Goal: Task Accomplishment & Management: Use online tool/utility

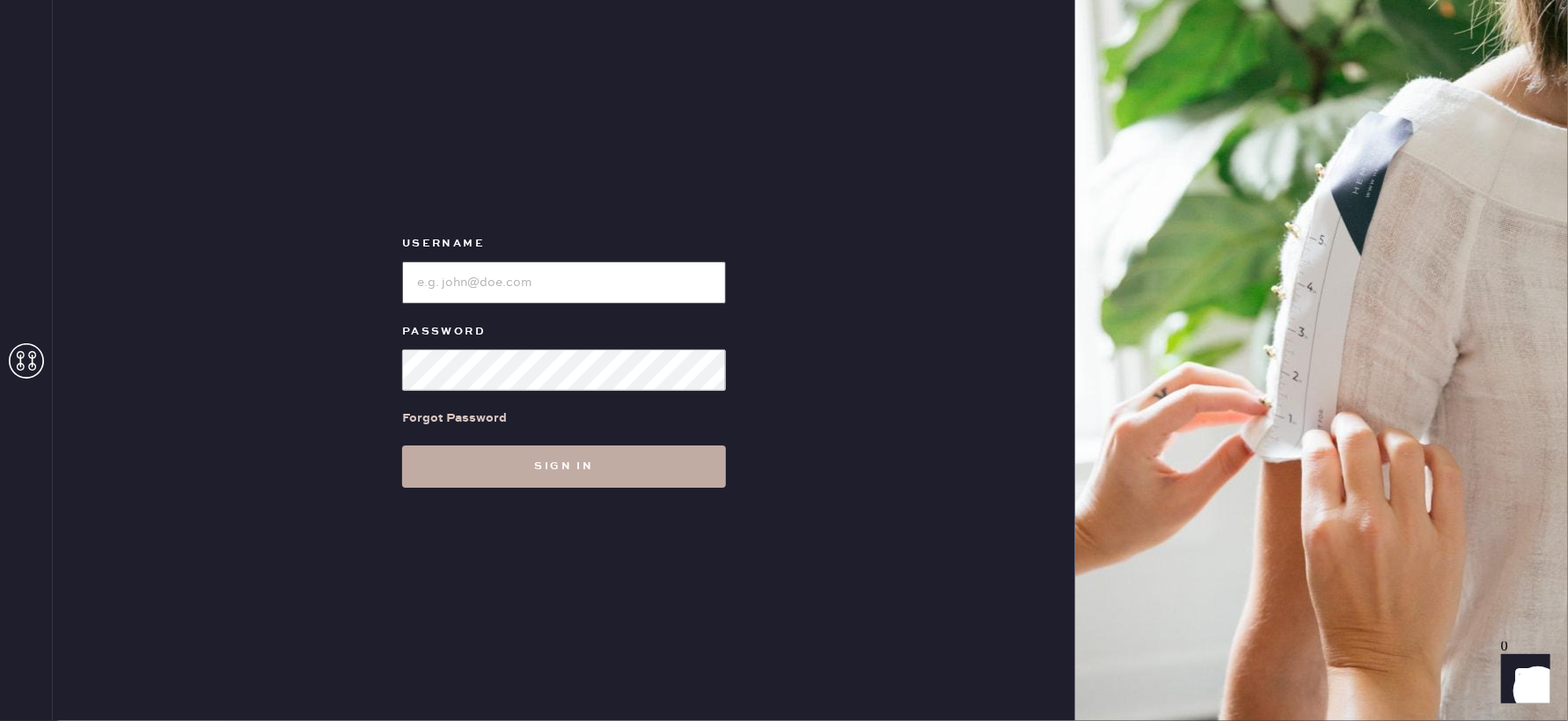
type input "reformationlajolla"
click at [563, 473] on button "Sign in" at bounding box center [563, 466] width 324 height 43
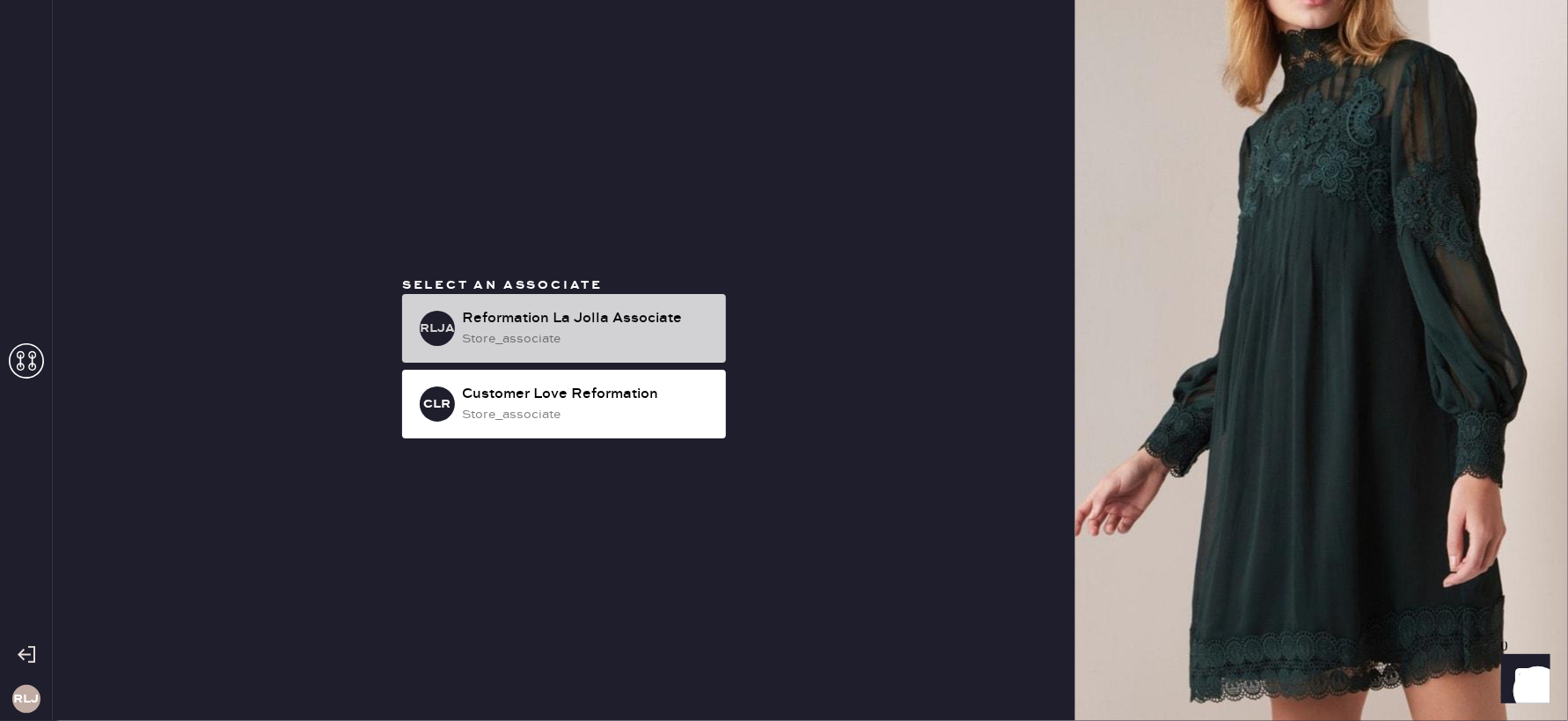
click at [641, 329] on div "store_associate" at bounding box center [587, 338] width 250 height 19
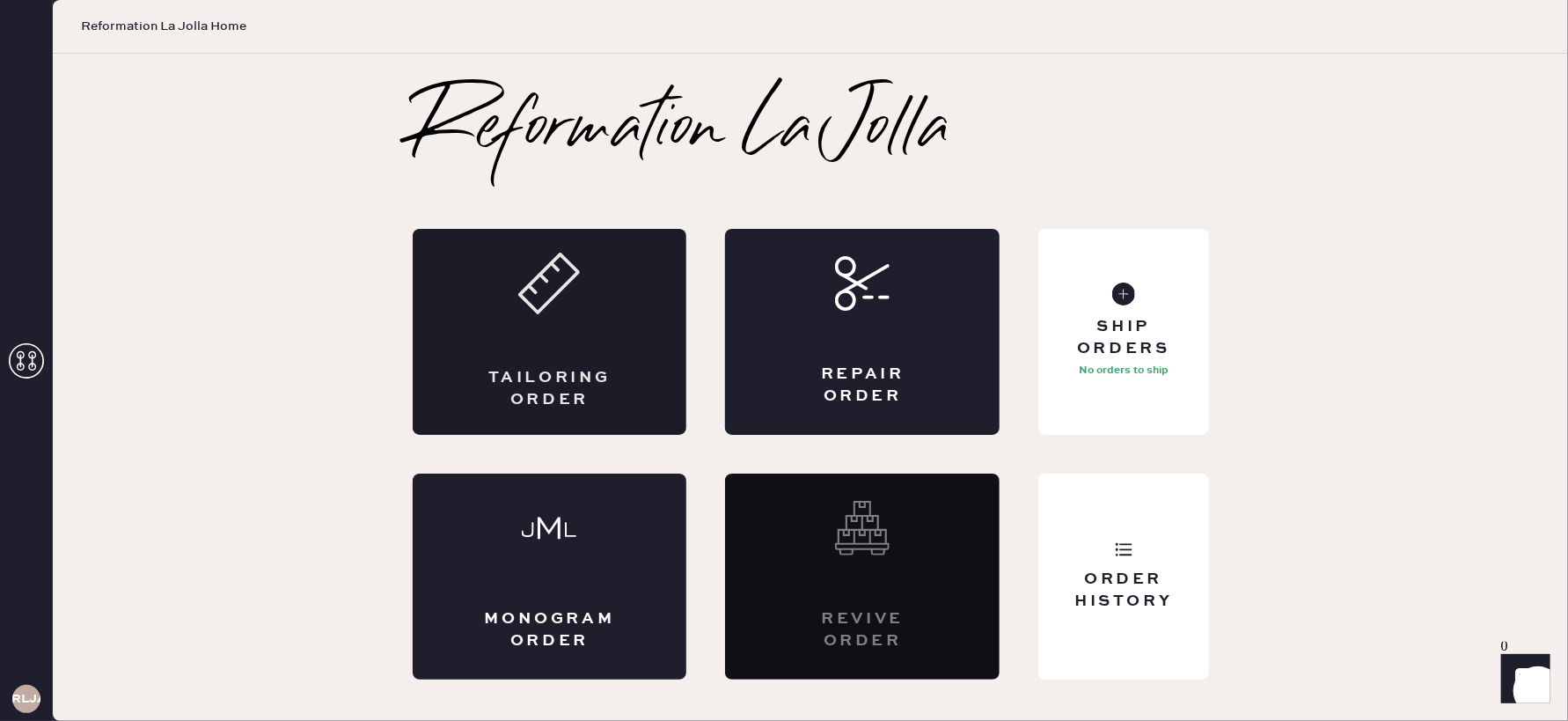
click at [495, 297] on div "Tailoring Order" at bounding box center [550, 331] width 275 height 206
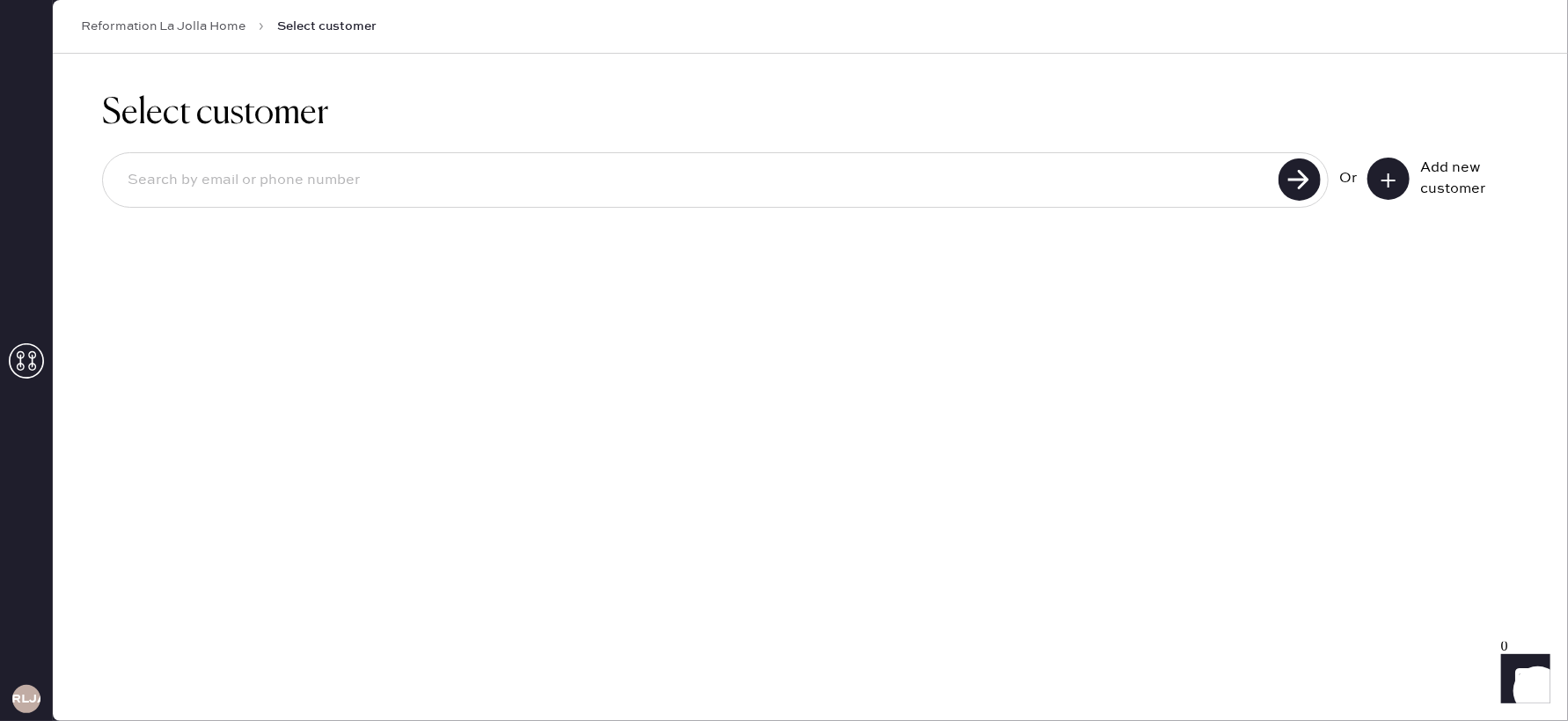
click at [1123, 191] on input at bounding box center [693, 180] width 1160 height 41
type input "[PHONE_NUMBER]"
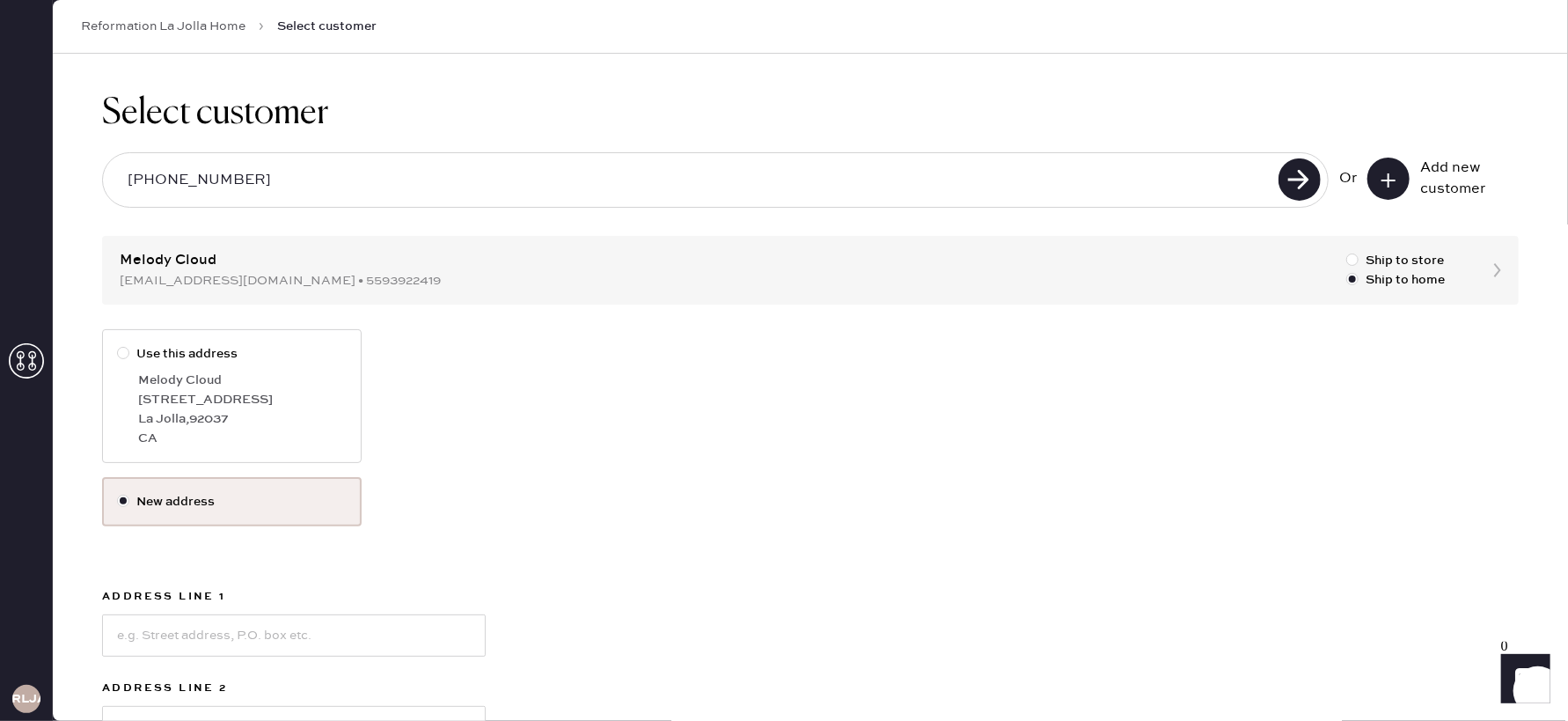
click at [122, 348] on div at bounding box center [123, 353] width 13 height 13
click at [118, 345] on input "Use this address" at bounding box center [117, 344] width 1 height 1
radio input "true"
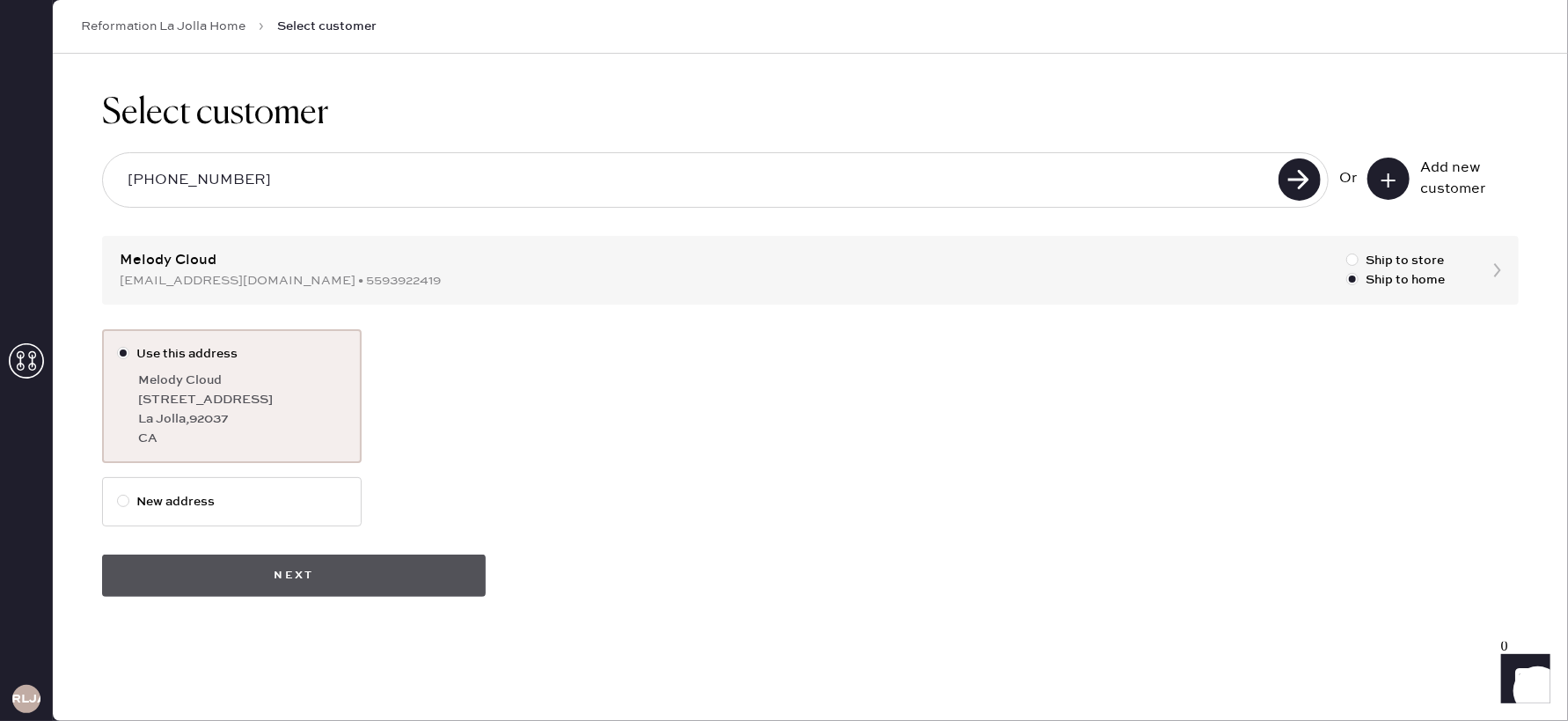
click at [328, 581] on button "Next" at bounding box center [294, 575] width 384 height 43
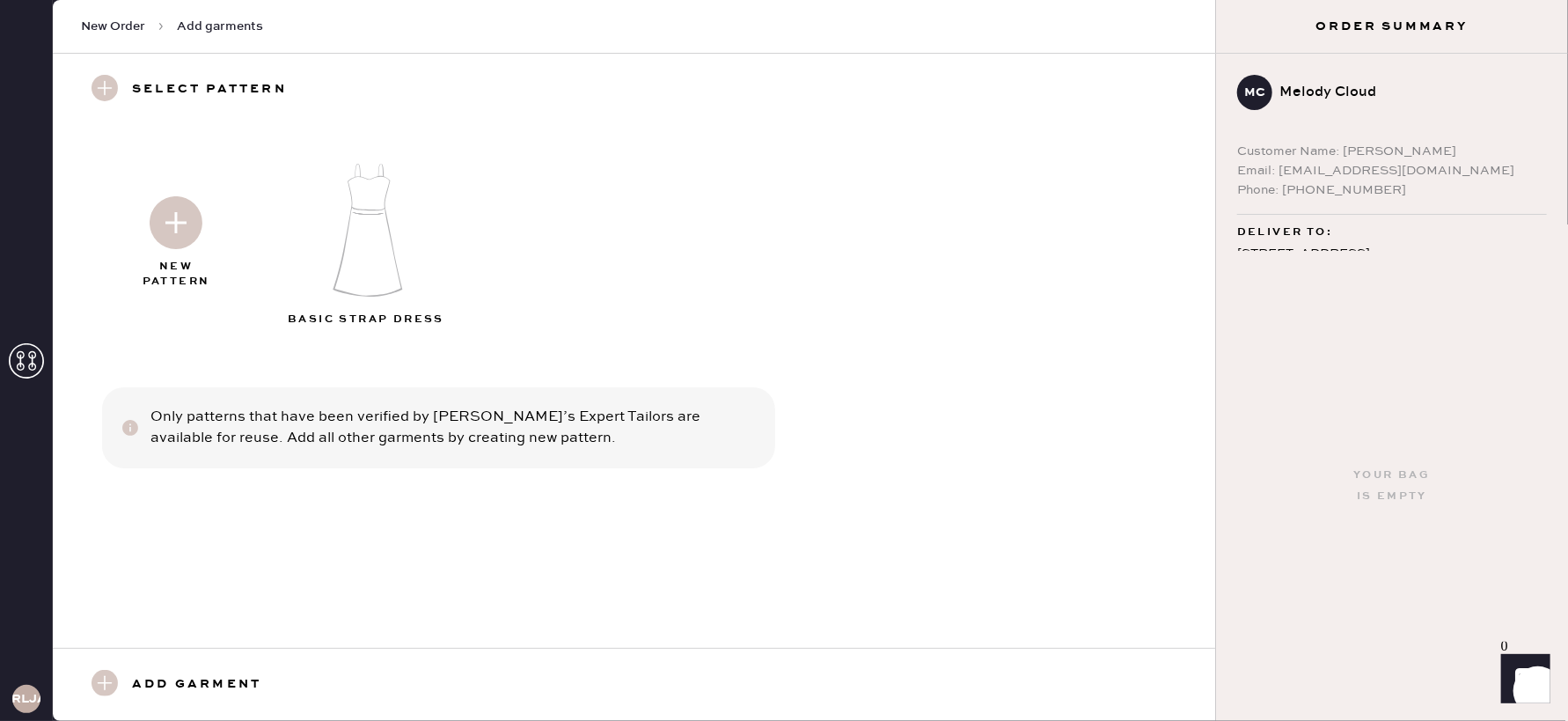
click at [357, 257] on img at bounding box center [368, 230] width 190 height 152
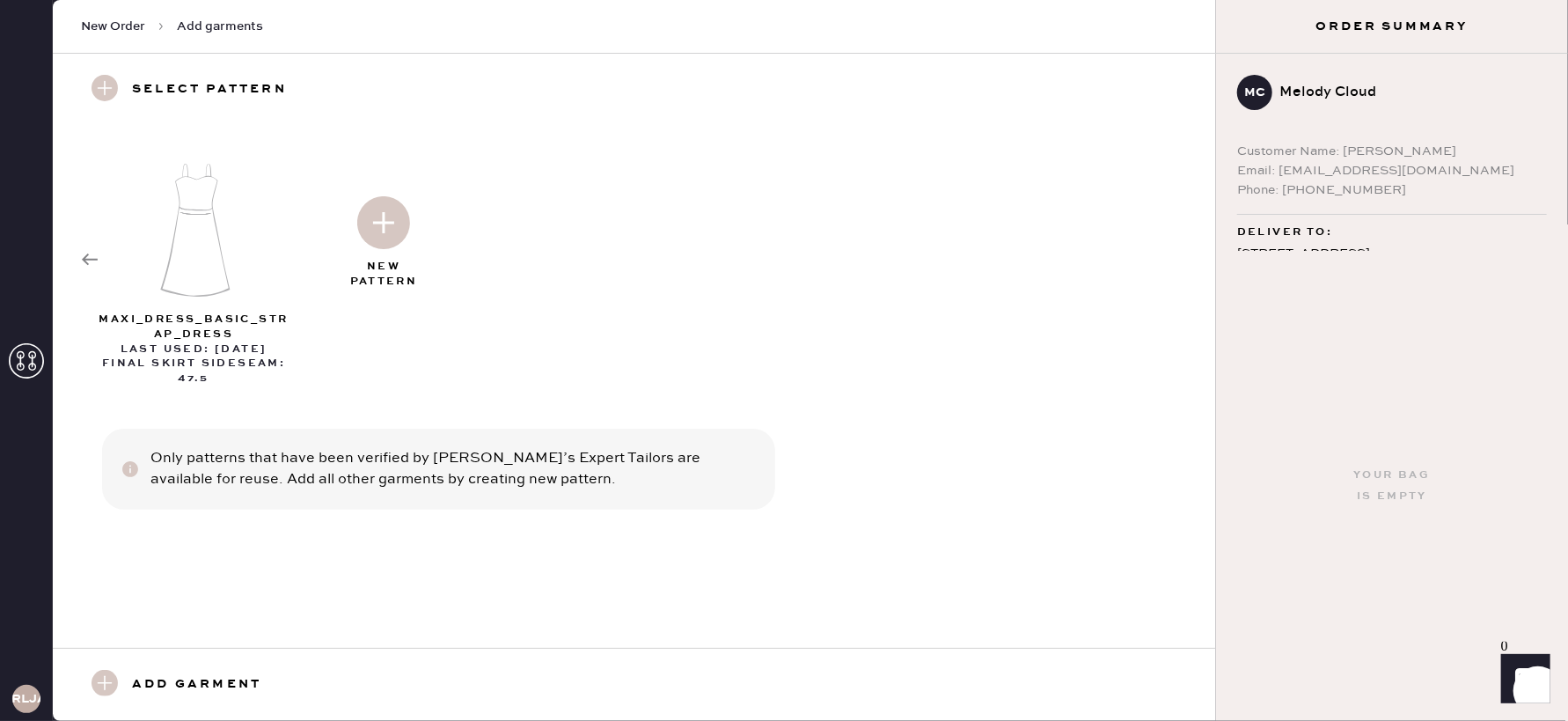
click at [391, 223] on img at bounding box center [384, 222] width 53 height 53
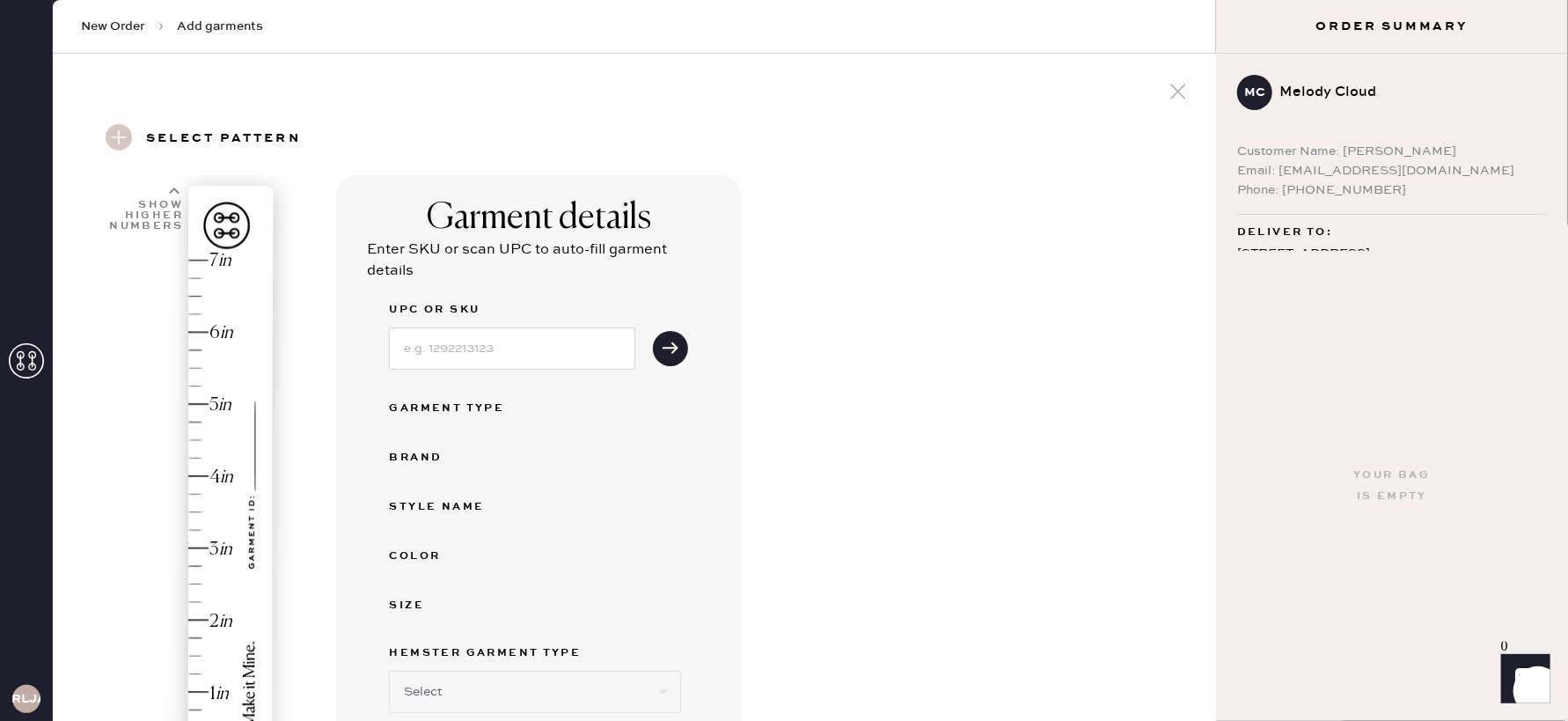
select select "6"
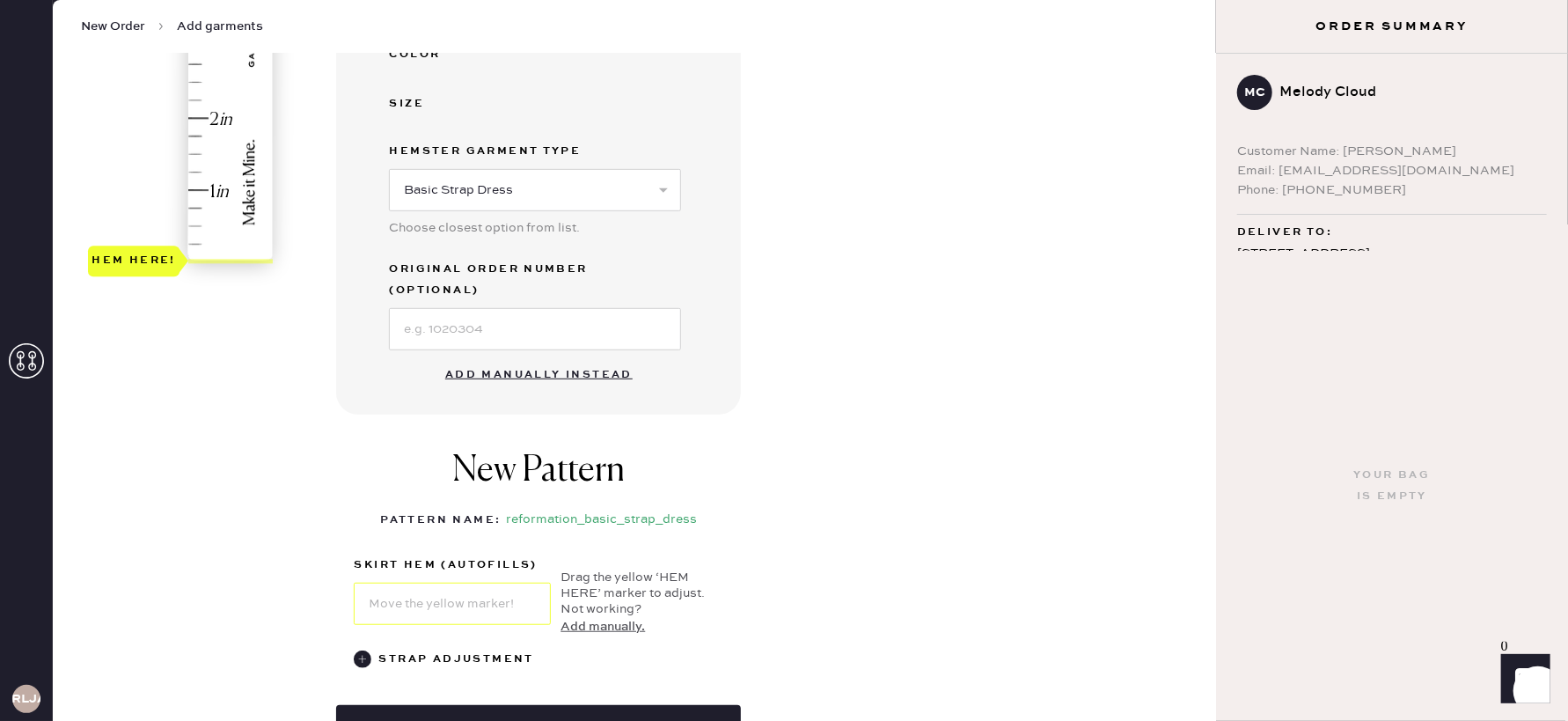
scroll to position [458, 0]
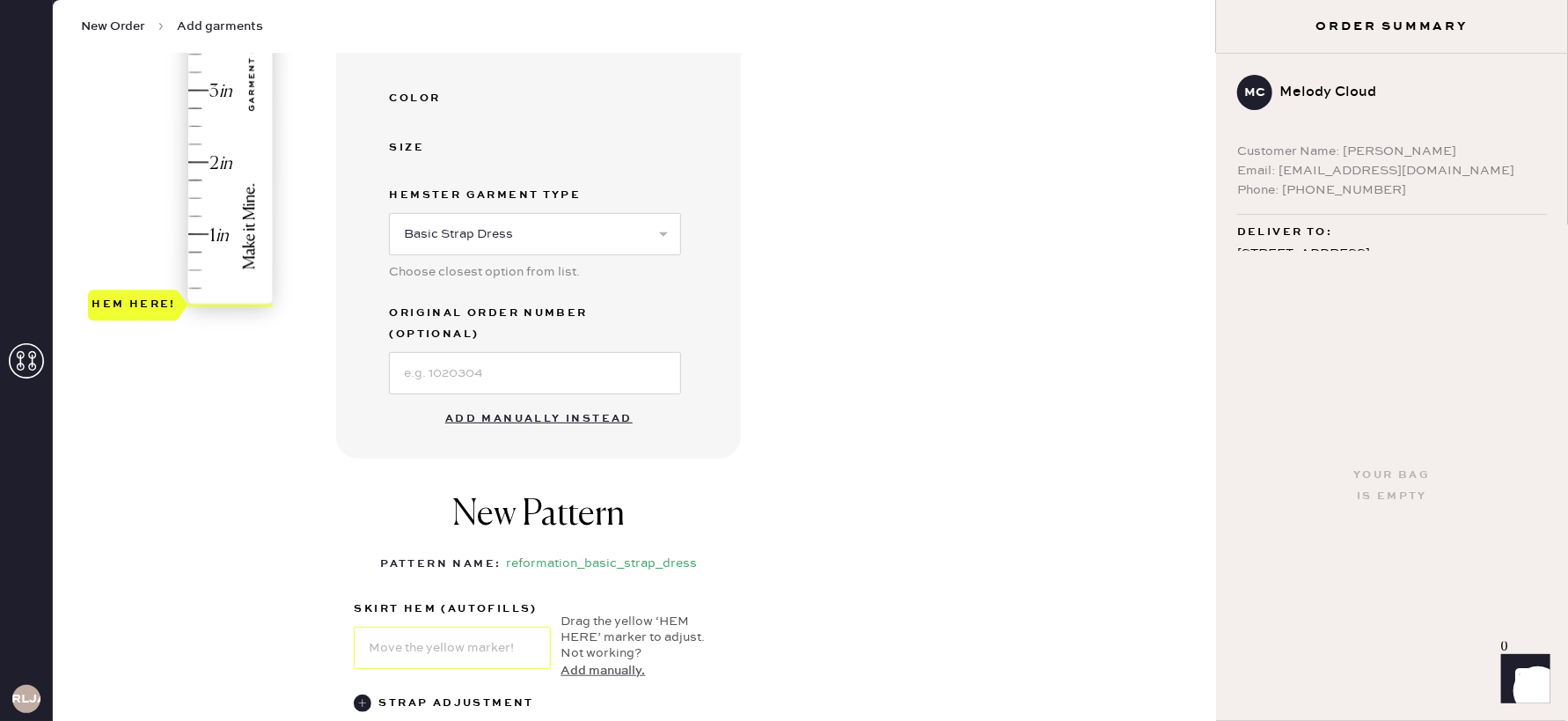
click at [507, 401] on button "Add manually instead" at bounding box center [539, 418] width 209 height 35
select select "6"
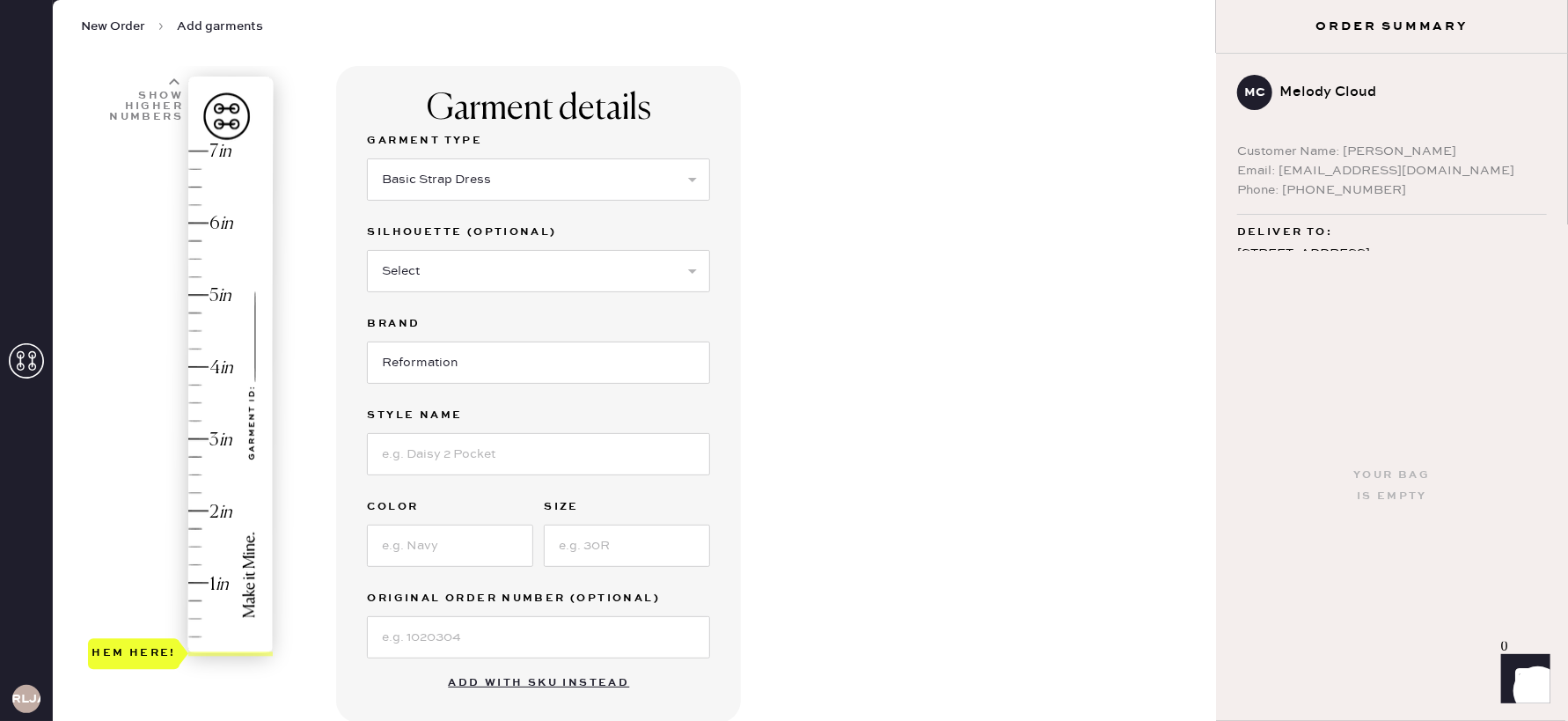
scroll to position [81, 0]
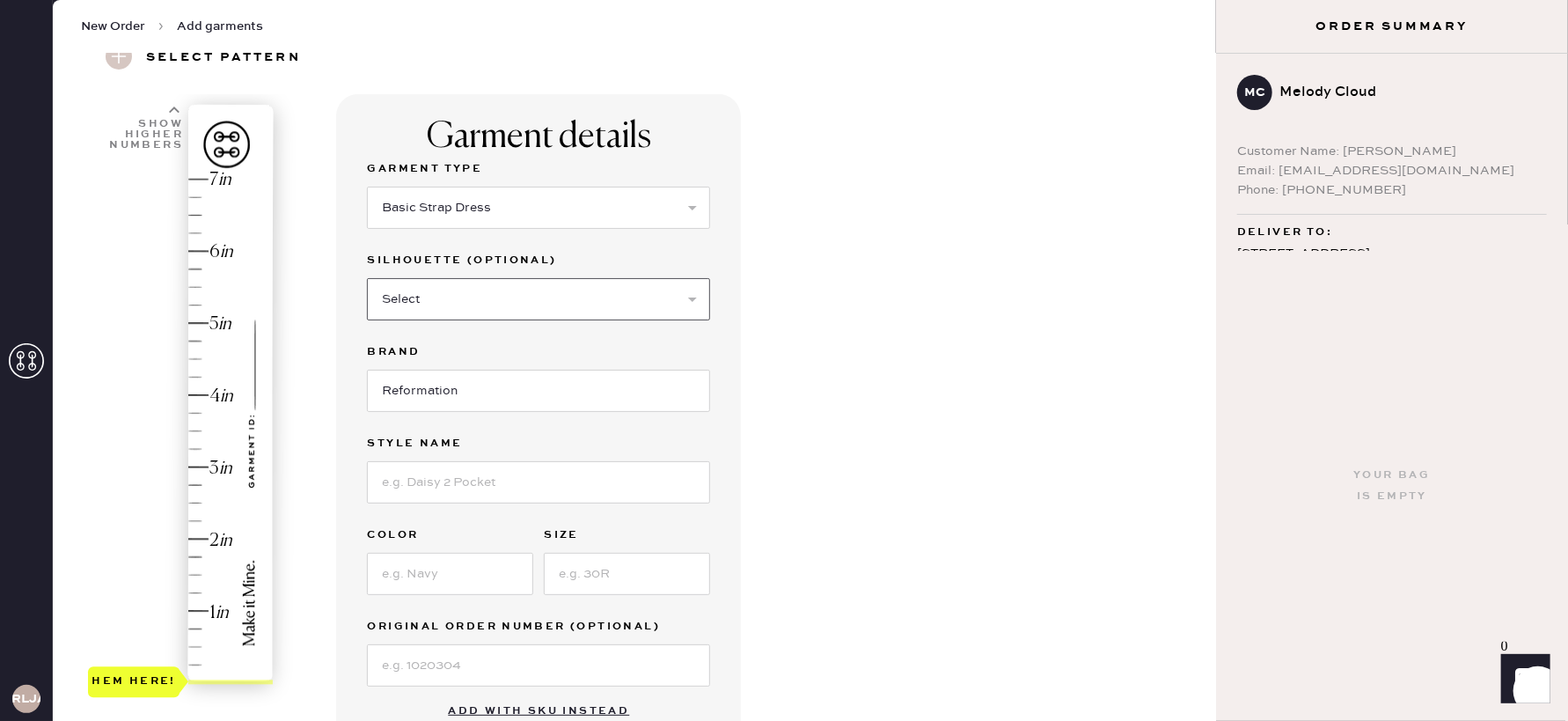
click at [468, 306] on select "Select Maxi Dress Midi Dress Mini Dress Other" at bounding box center [539, 299] width 343 height 43
select select "39"
click at [367, 278] on select "Select Maxi Dress Midi Dress Mini Dress Other" at bounding box center [539, 299] width 343 height 43
click at [458, 391] on input "Reformation" at bounding box center [539, 391] width 343 height 43
click at [484, 476] on input at bounding box center [539, 482] width 343 height 43
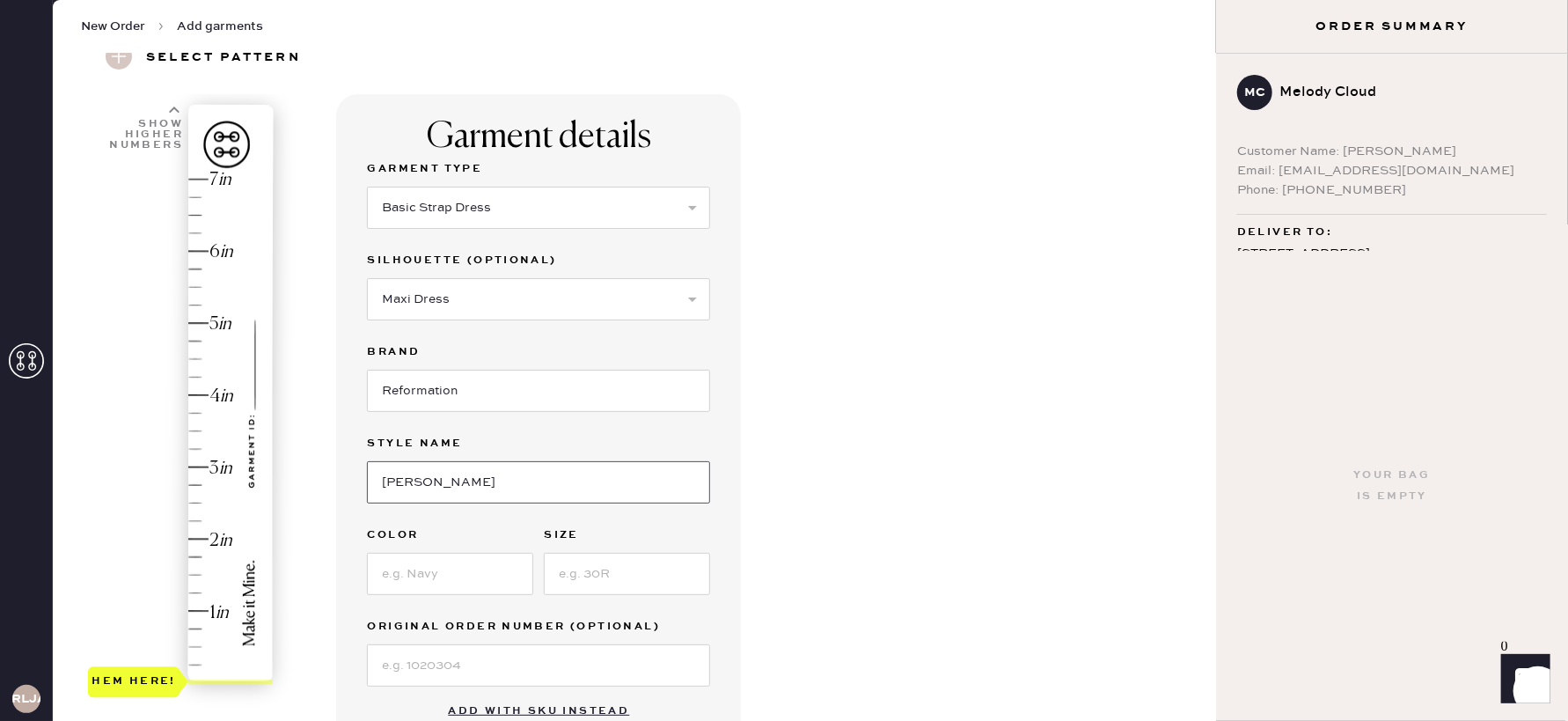
type input "[PERSON_NAME]"
click at [462, 580] on input at bounding box center [450, 573] width 166 height 43
type input "cafe"
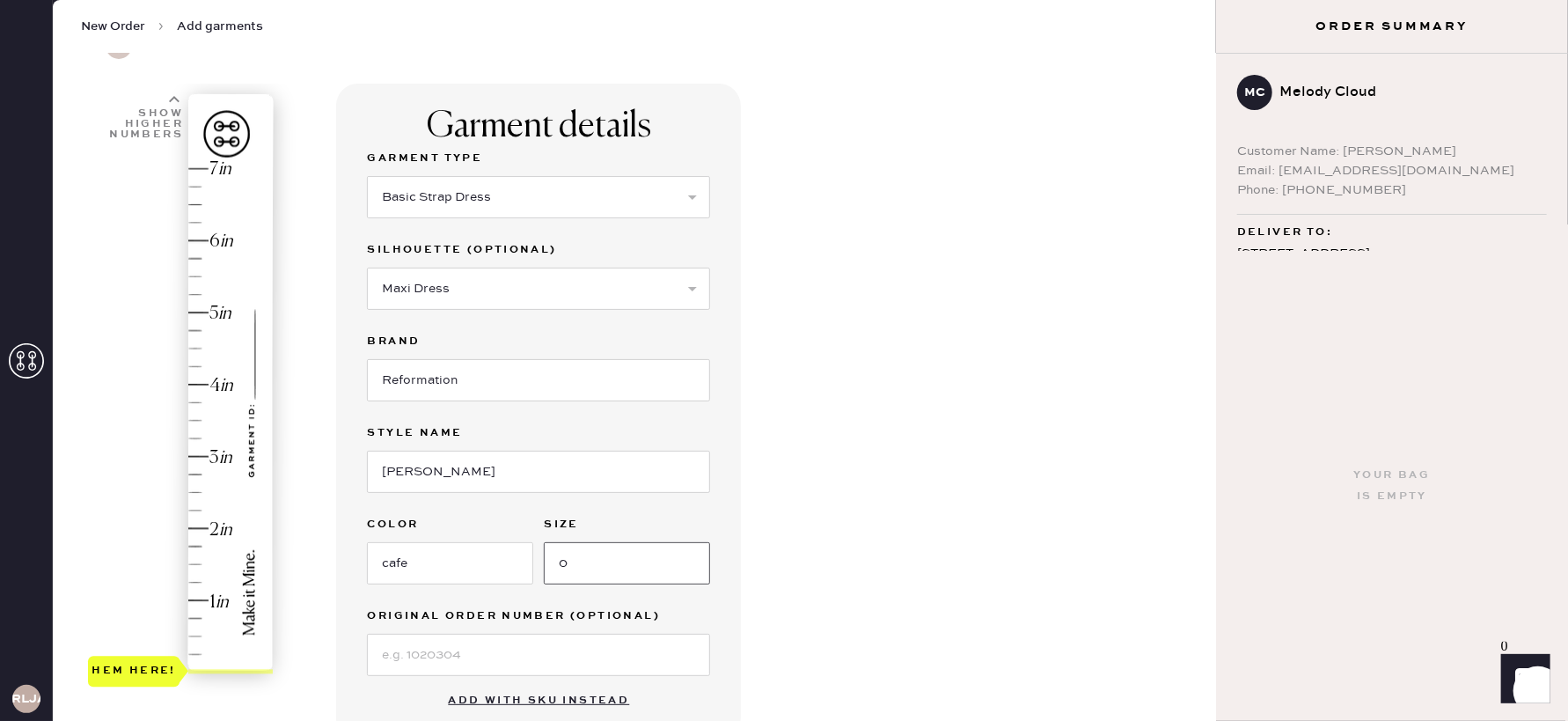
type input "0"
click at [425, 654] on input at bounding box center [539, 655] width 343 height 43
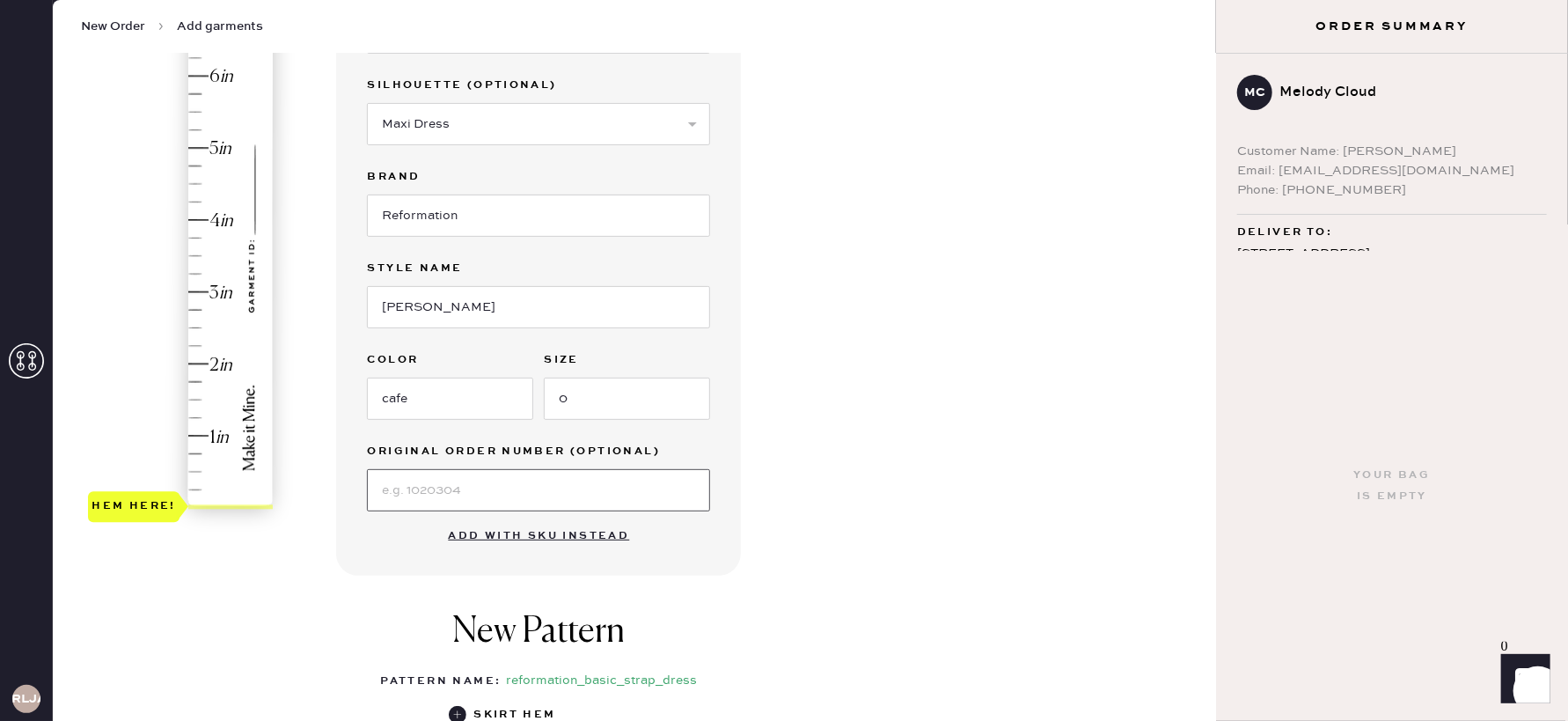
scroll to position [257, 0]
click at [624, 490] on input at bounding box center [539, 489] width 343 height 43
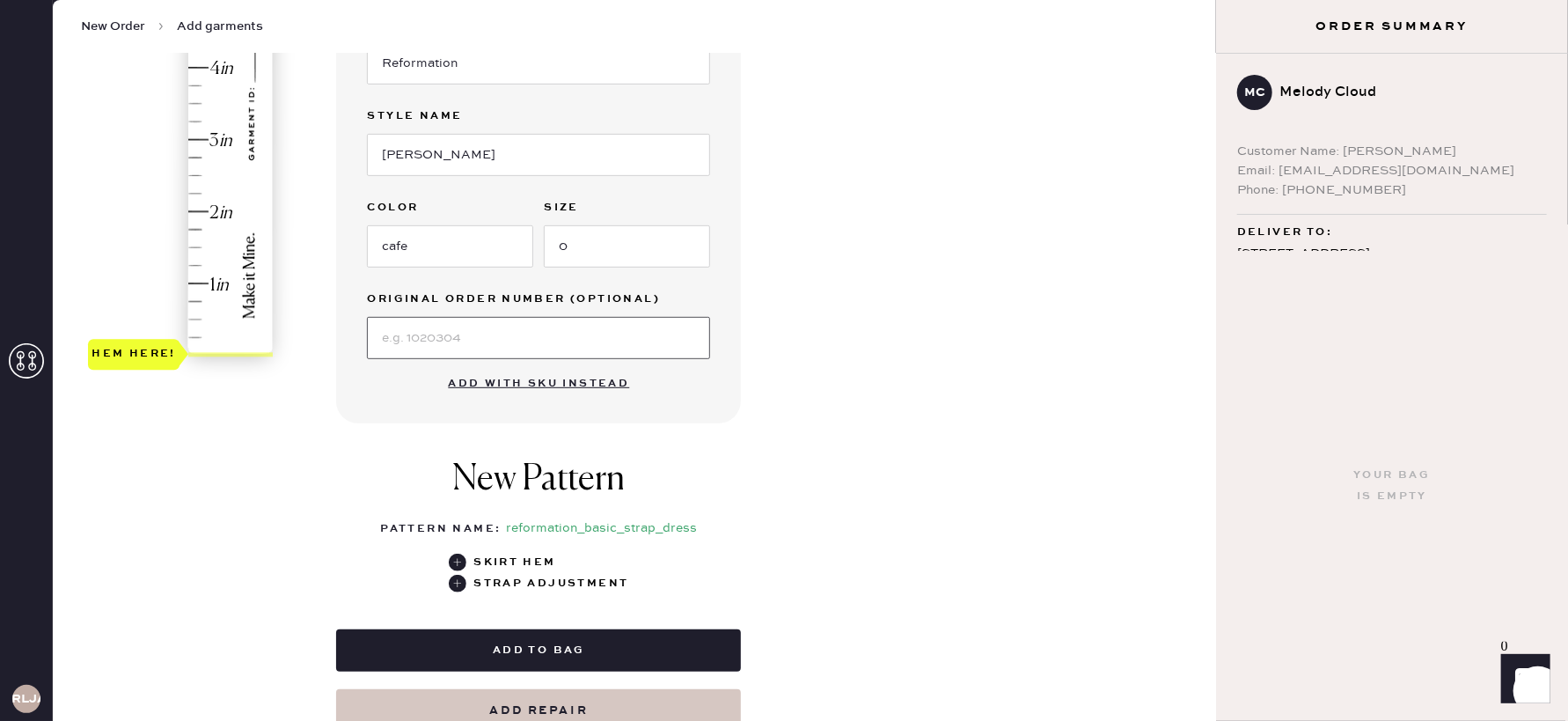
scroll to position [409, 0]
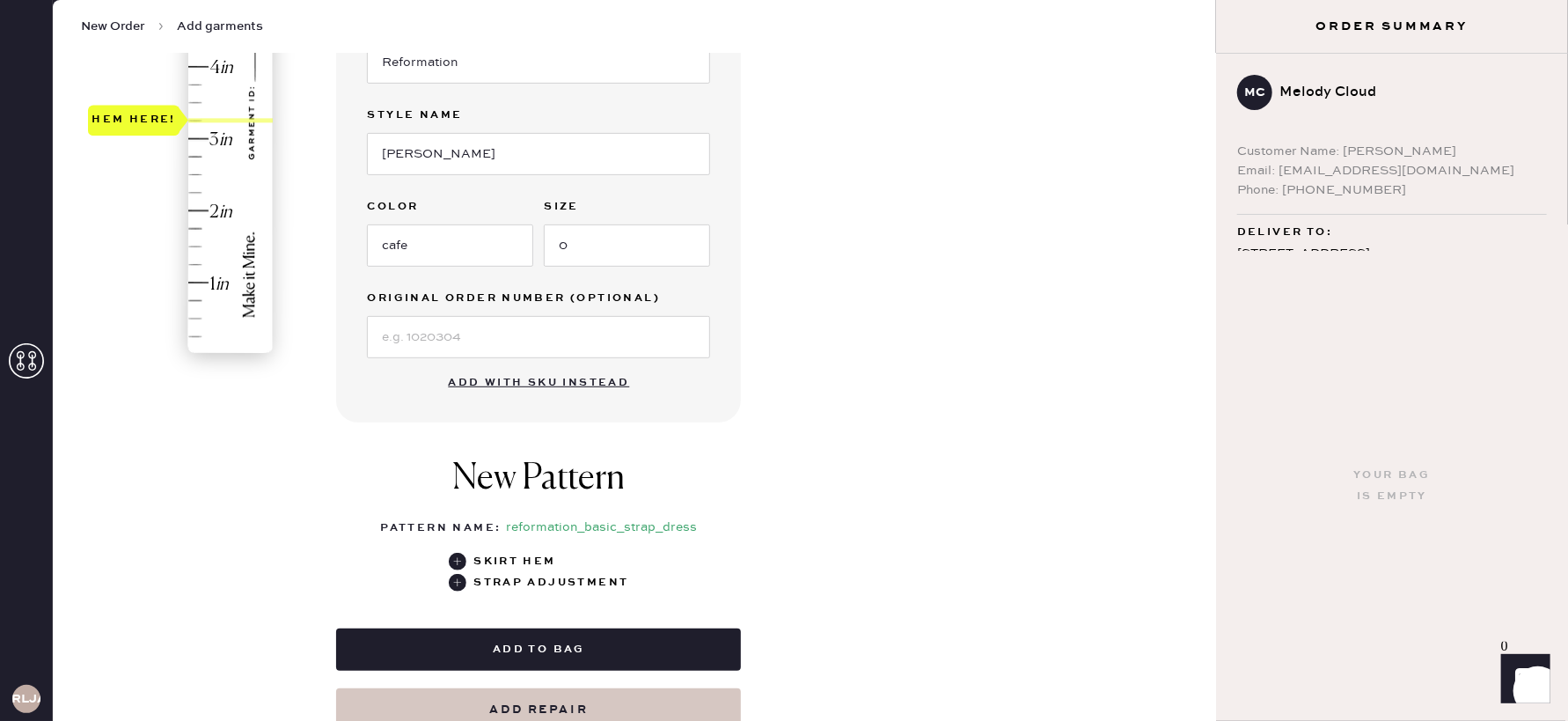
click at [192, 120] on div "Hem here!" at bounding box center [181, 102] width 188 height 519
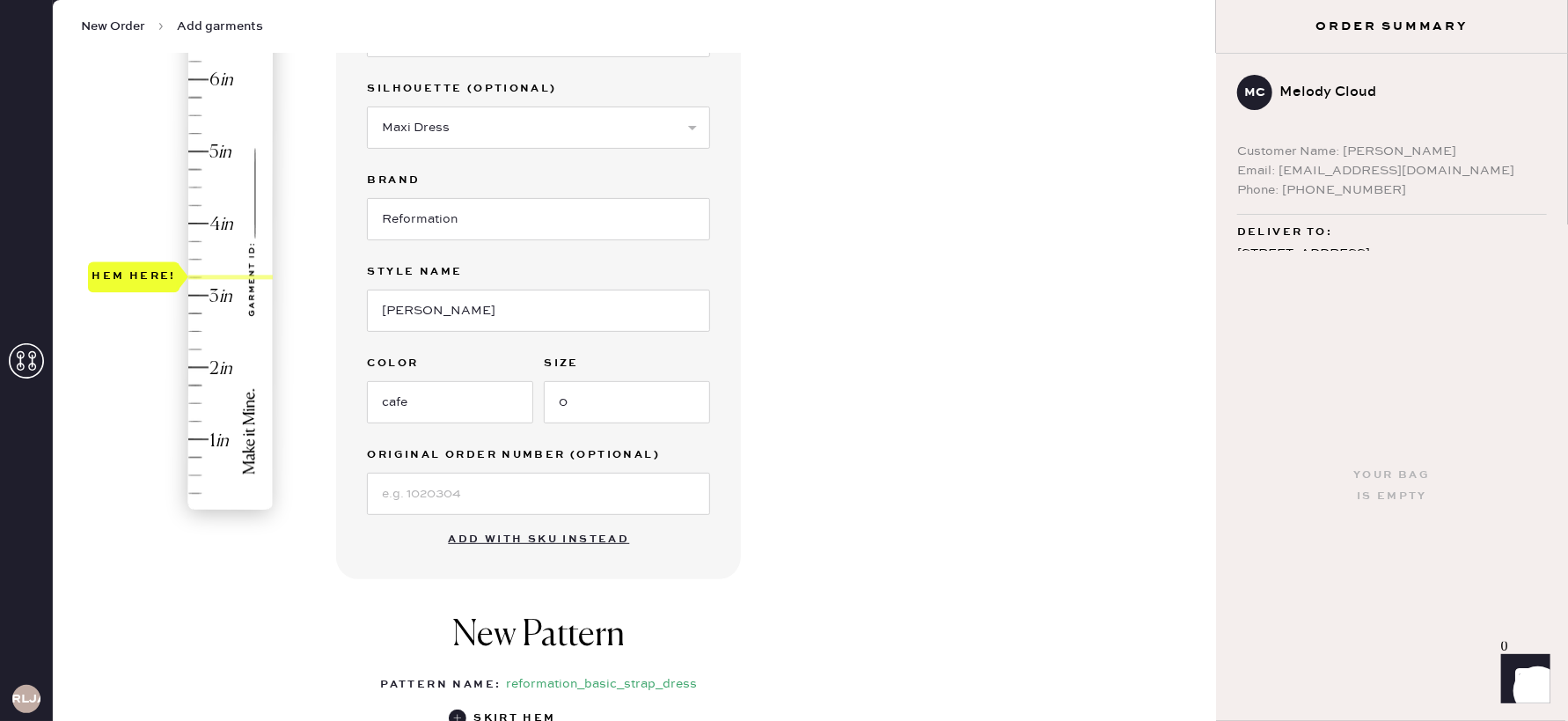
scroll to position [449, 0]
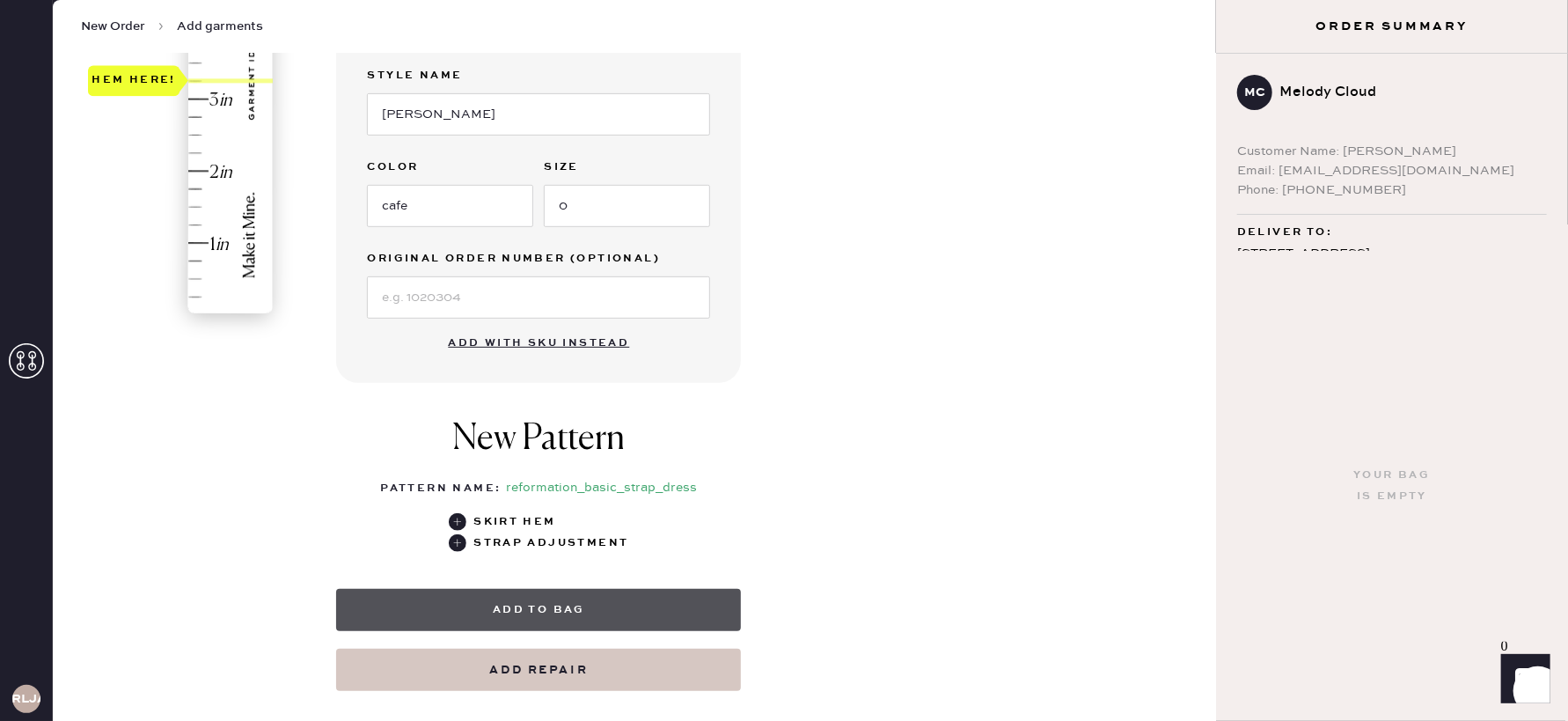
click at [608, 607] on button "Add to bag" at bounding box center [539, 609] width 404 height 43
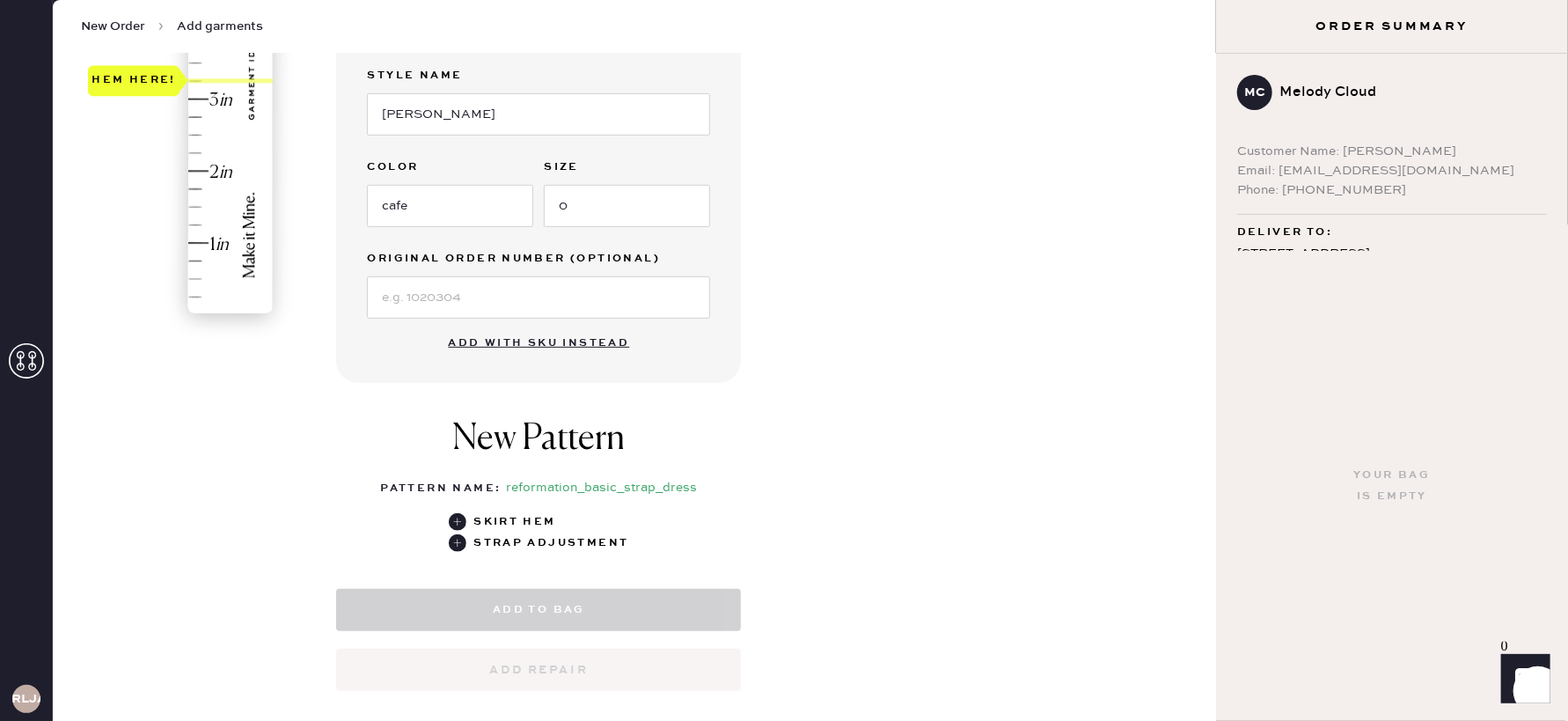
select select "6"
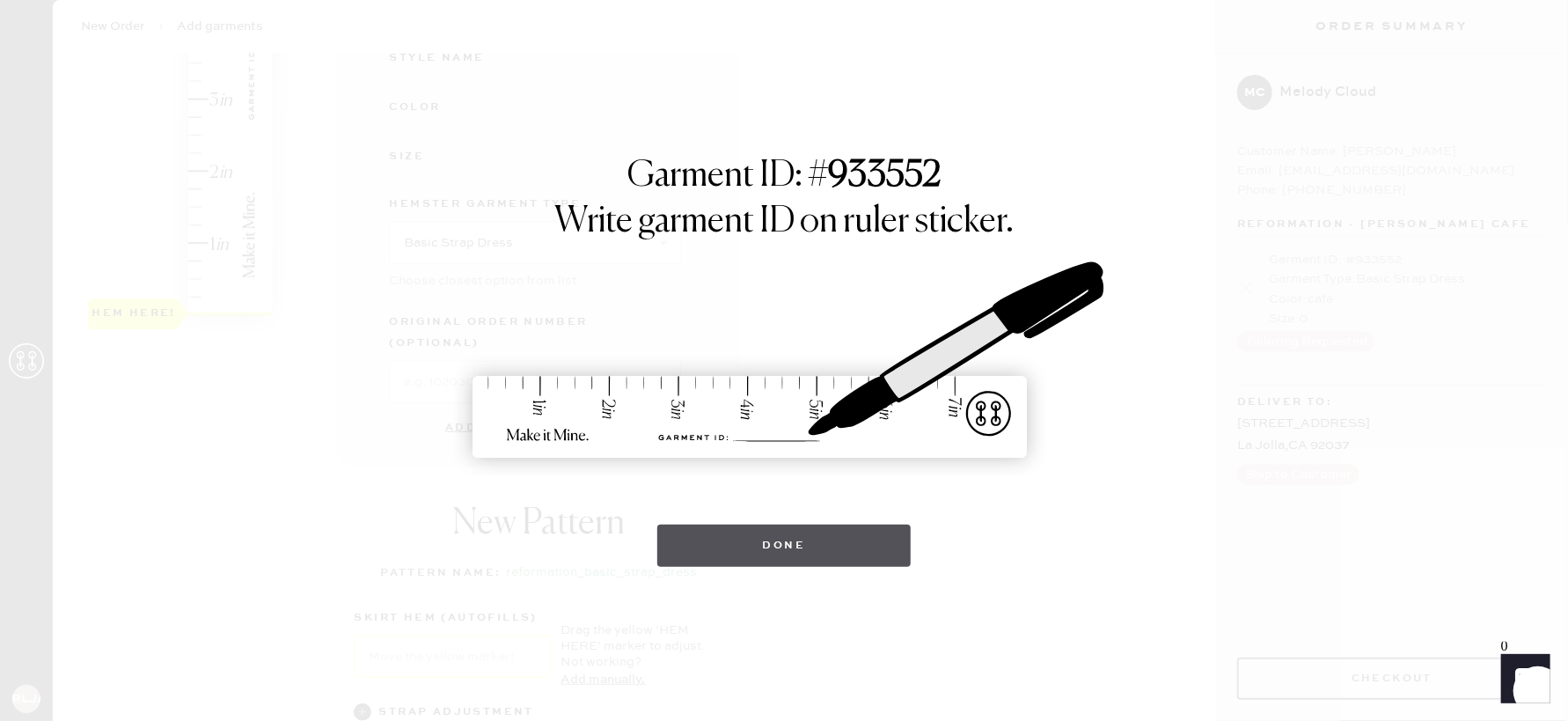
click at [784, 535] on button "Done" at bounding box center [784, 545] width 254 height 43
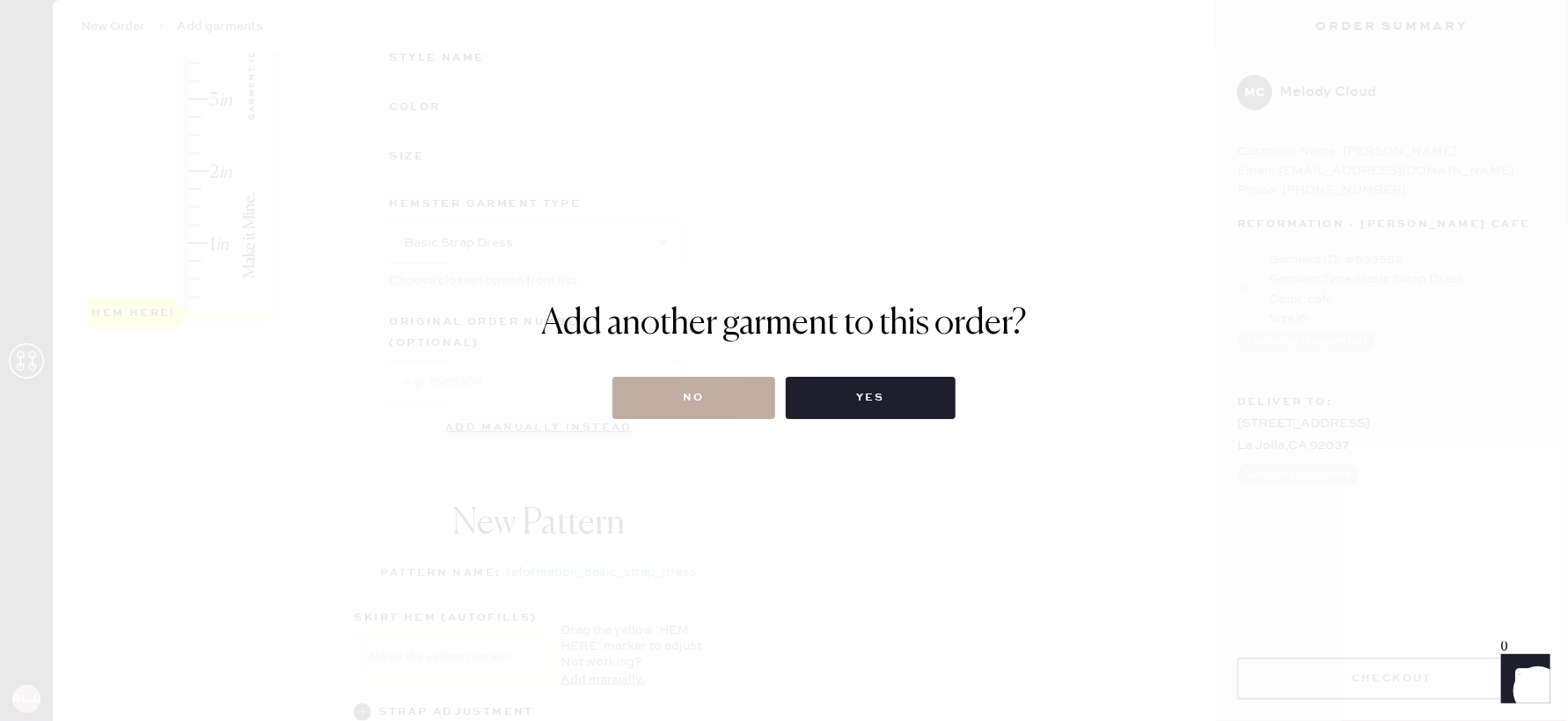
click at [699, 405] on button "No" at bounding box center [694, 397] width 163 height 43
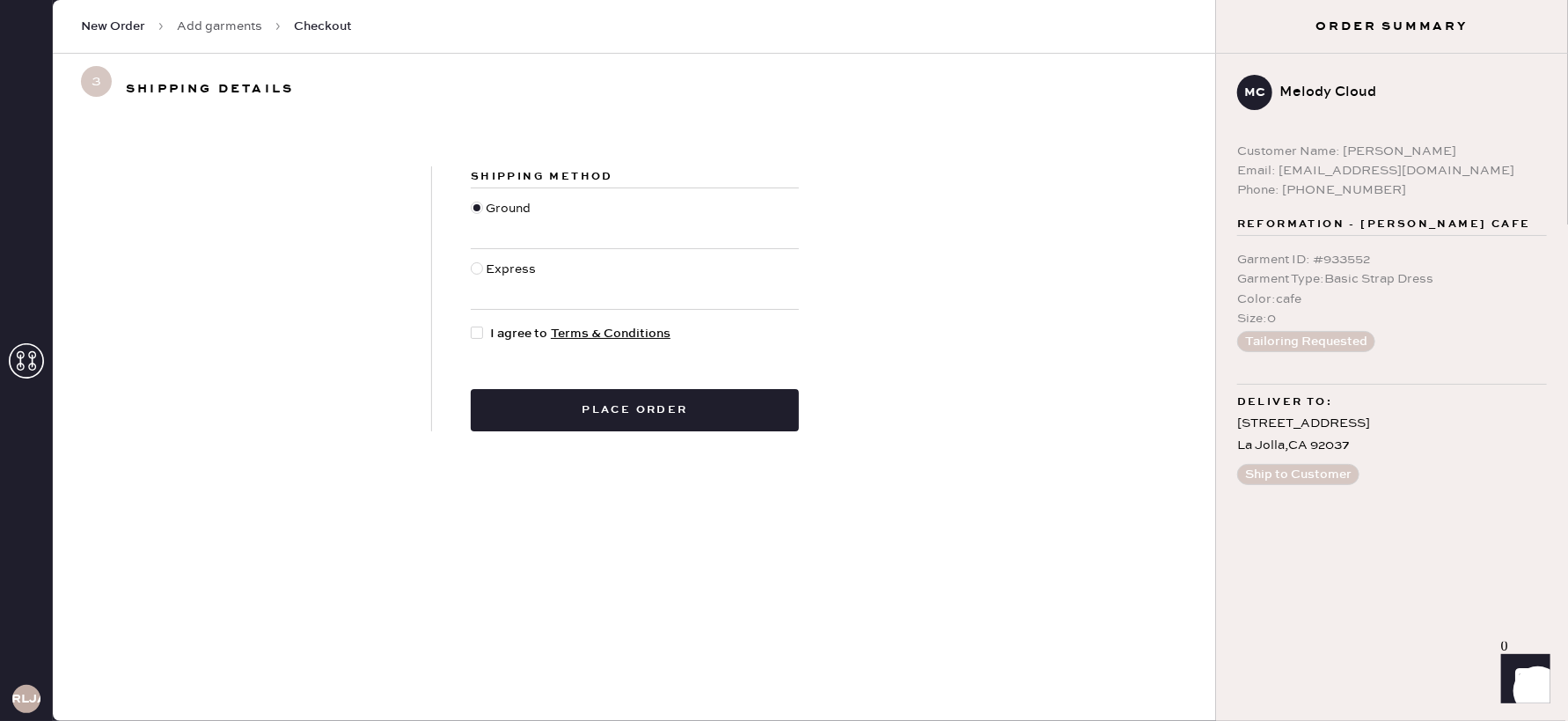
drag, startPoint x: 474, startPoint y: 268, endPoint x: 502, endPoint y: 286, distance: 33.3
click at [474, 268] on div at bounding box center [477, 268] width 13 height 13
click at [472, 260] on input "Express" at bounding box center [471, 259] width 1 height 1
radio input "true"
click at [481, 336] on div at bounding box center [477, 333] width 13 height 13
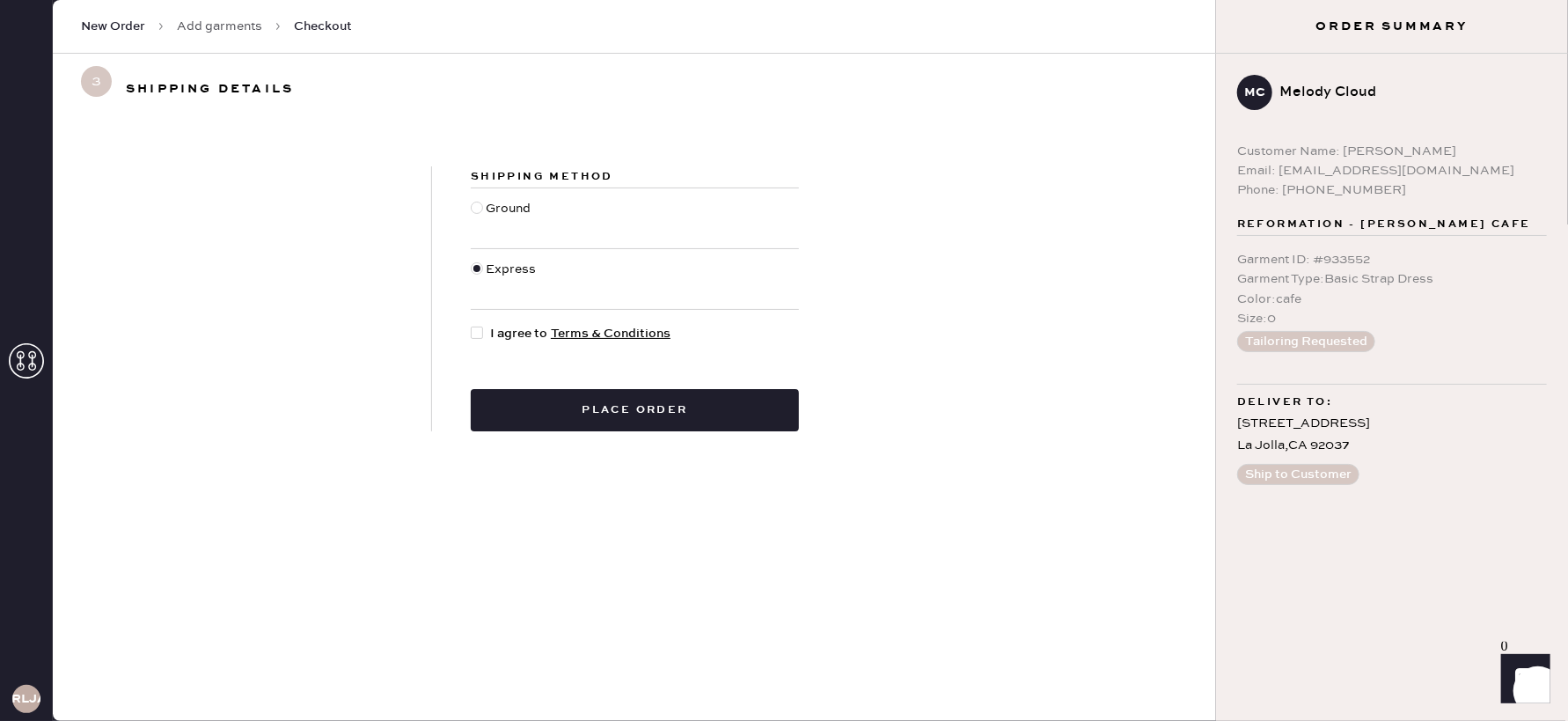
click at [472, 325] on input "I agree to Terms & Conditions" at bounding box center [471, 324] width 1 height 1
checkbox input "true"
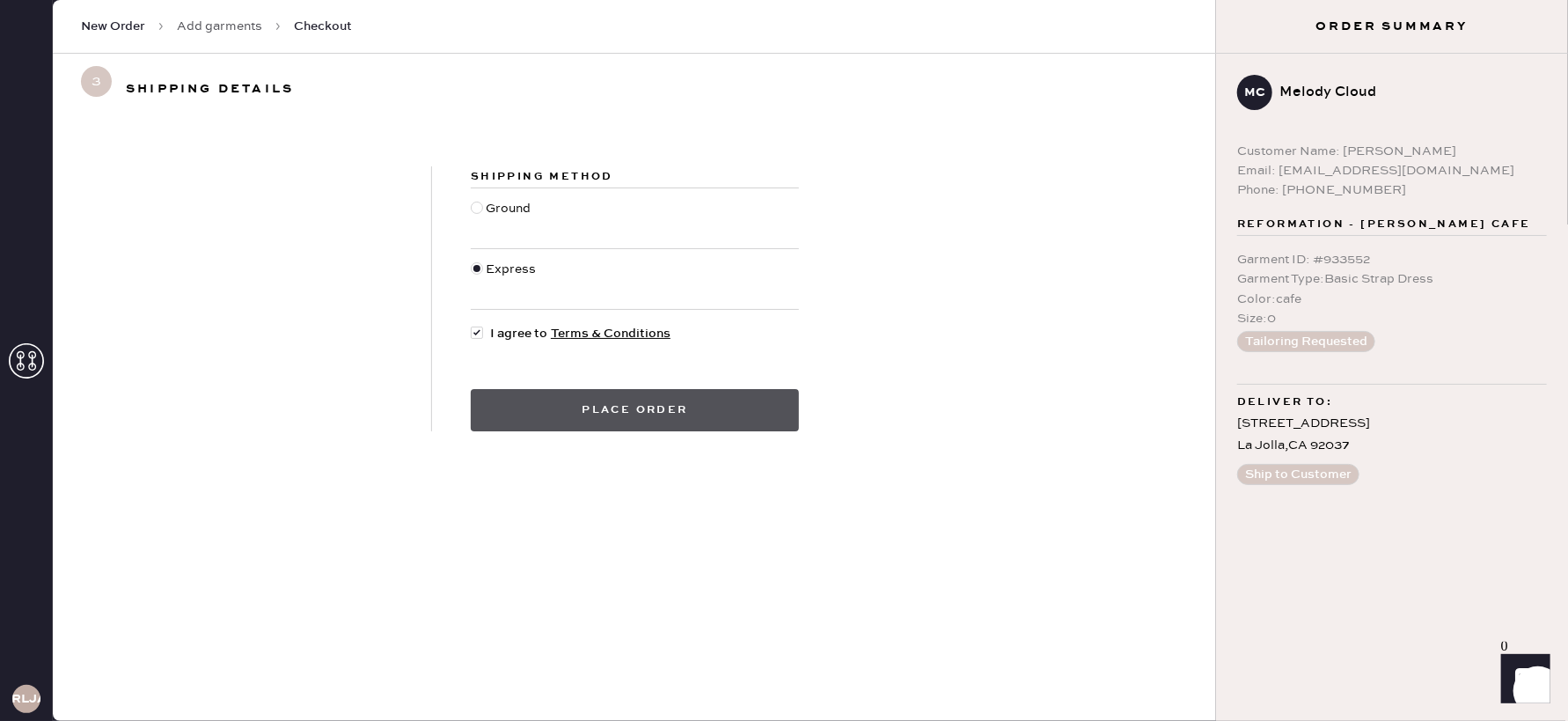
click at [577, 392] on button "Place order" at bounding box center [635, 410] width 328 height 43
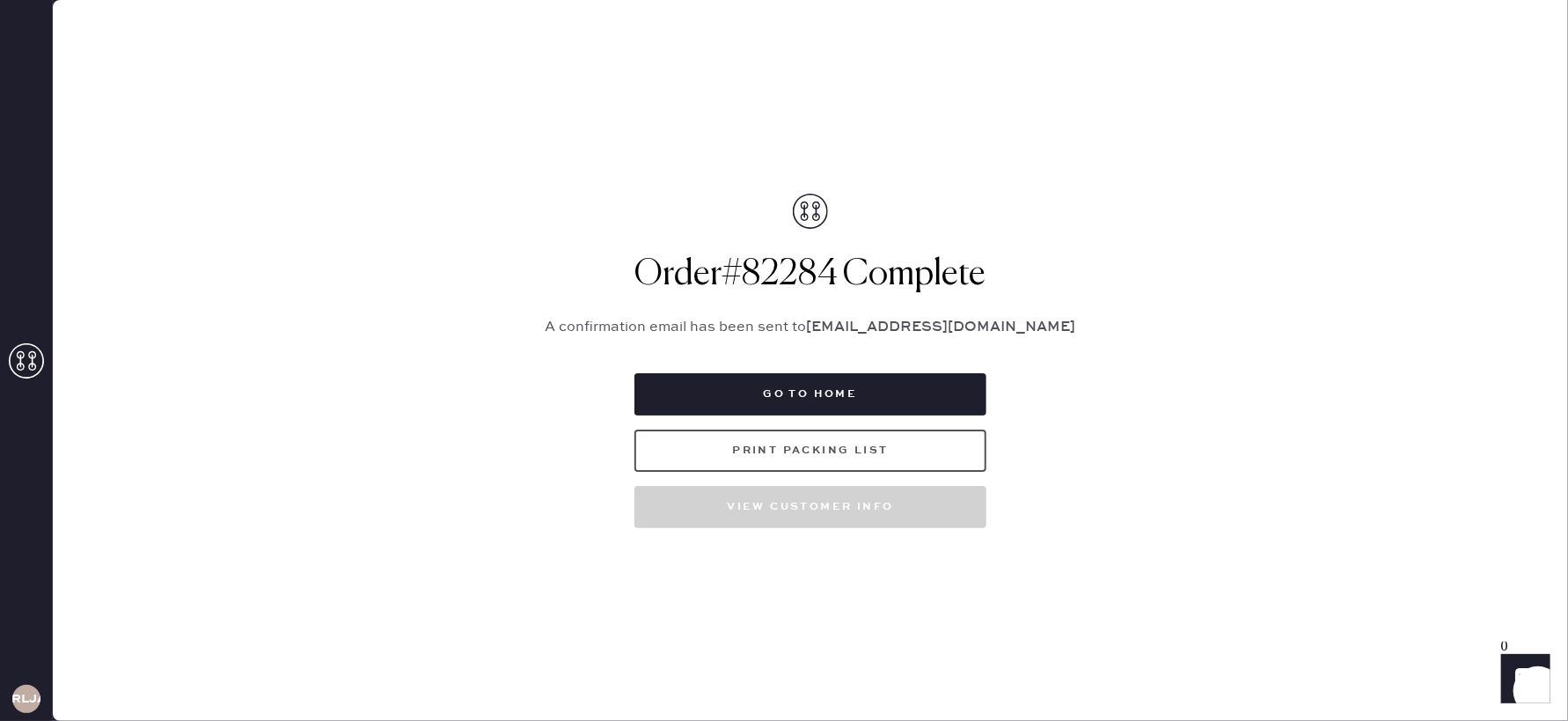
click at [790, 450] on button "Print Packing List" at bounding box center [811, 451] width 352 height 43
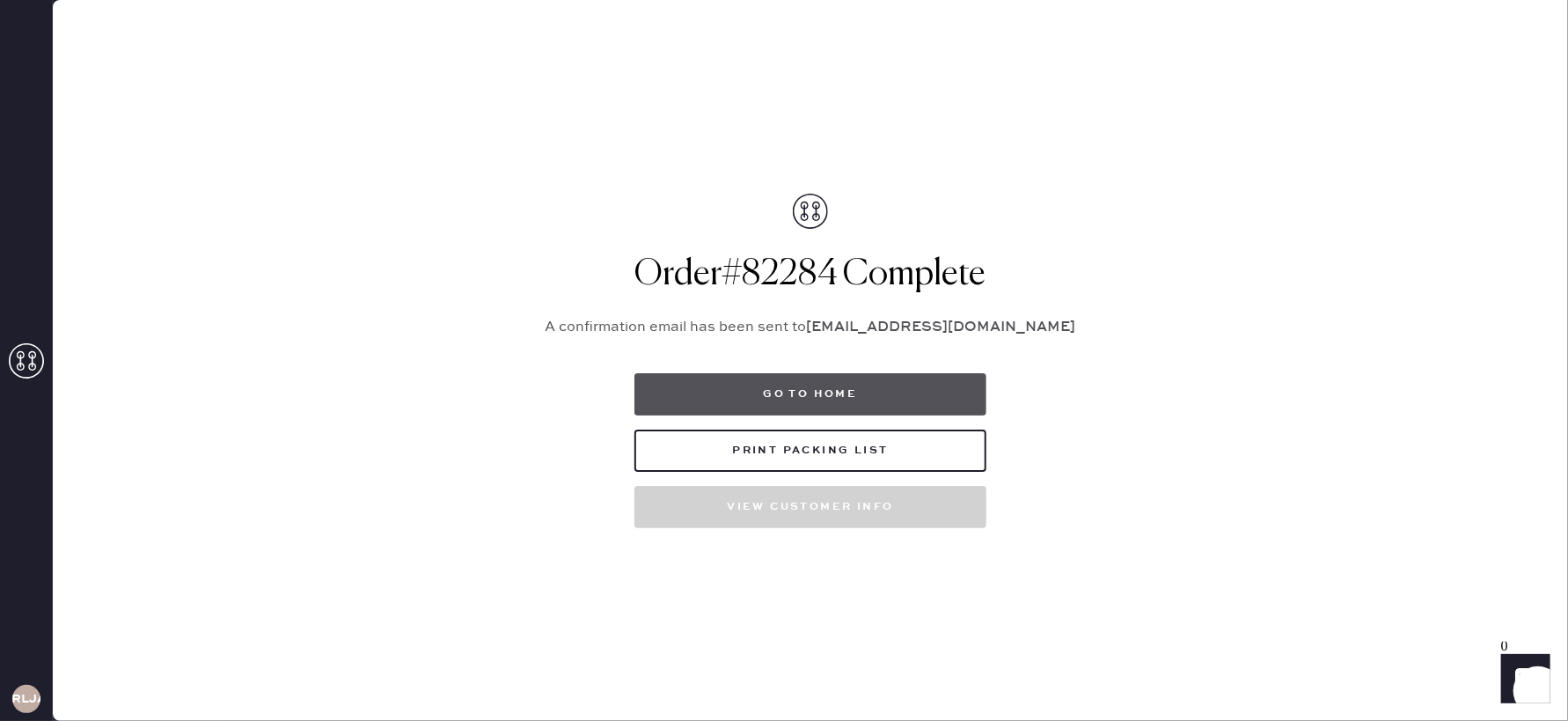
drag, startPoint x: 839, startPoint y: 400, endPoint x: 831, endPoint y: 388, distance: 14.4
click at [838, 399] on button "Go to home" at bounding box center [811, 394] width 352 height 43
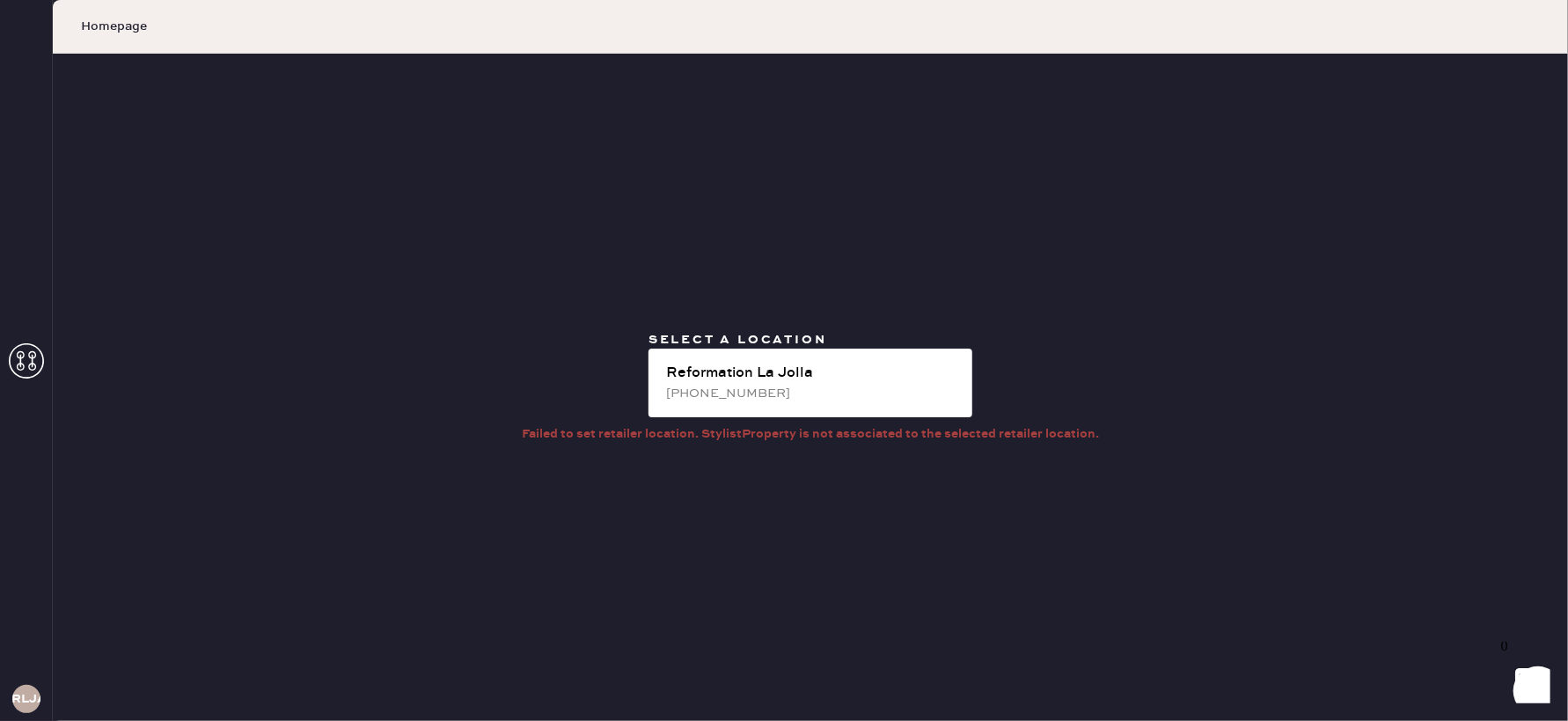
click at [24, 354] on icon at bounding box center [26, 360] width 35 height 35
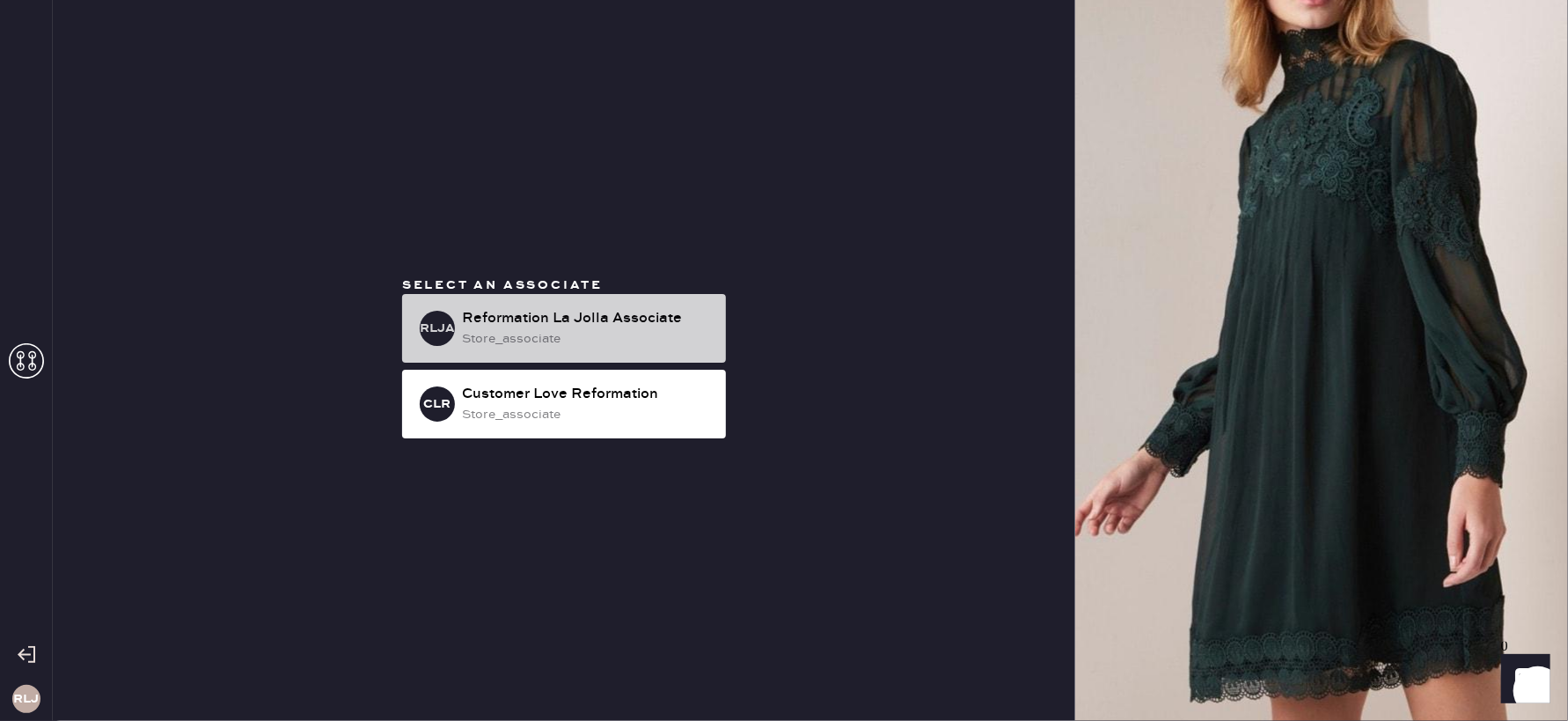
click at [566, 314] on div "Reformation La Jolla Associate" at bounding box center [587, 318] width 250 height 21
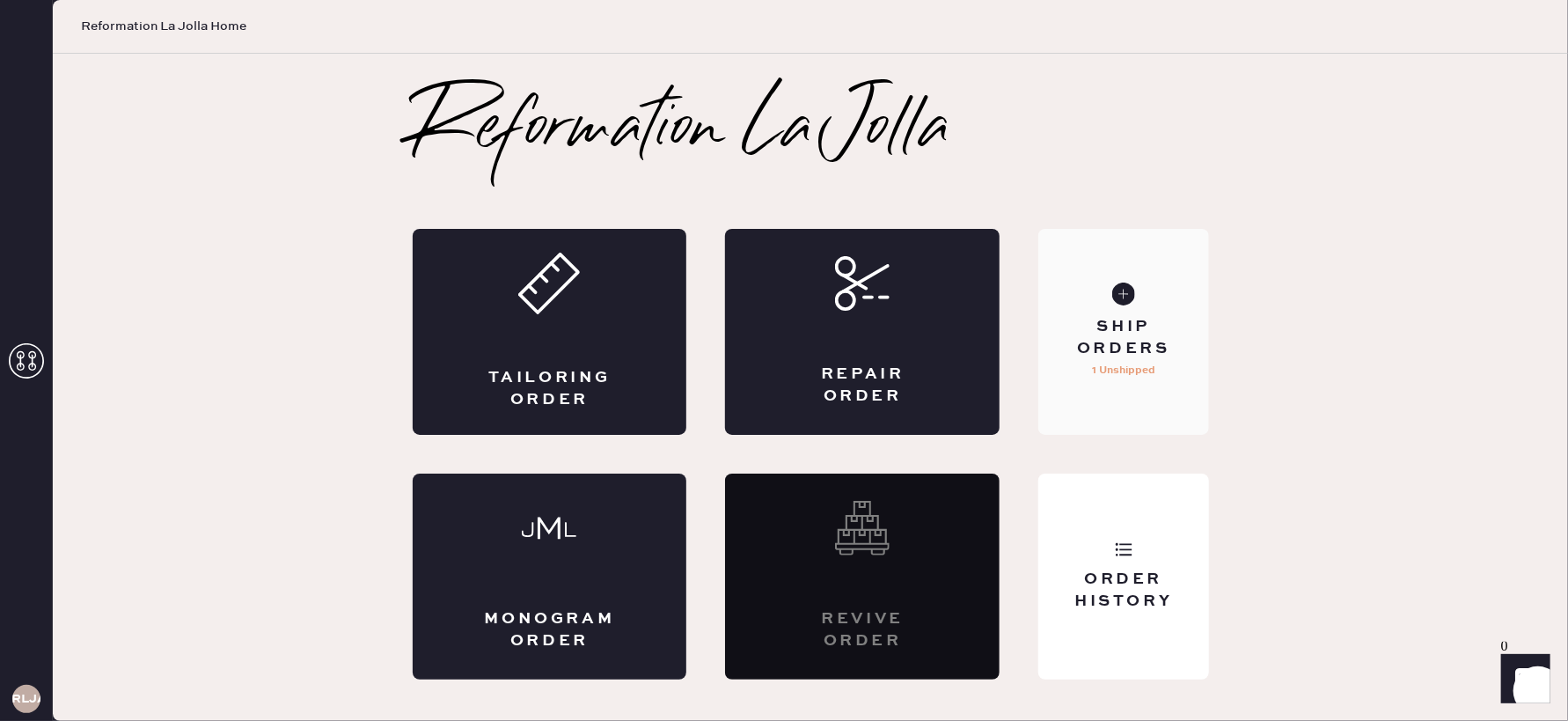
click at [1117, 327] on div "Ship Orders" at bounding box center [1124, 337] width 141 height 44
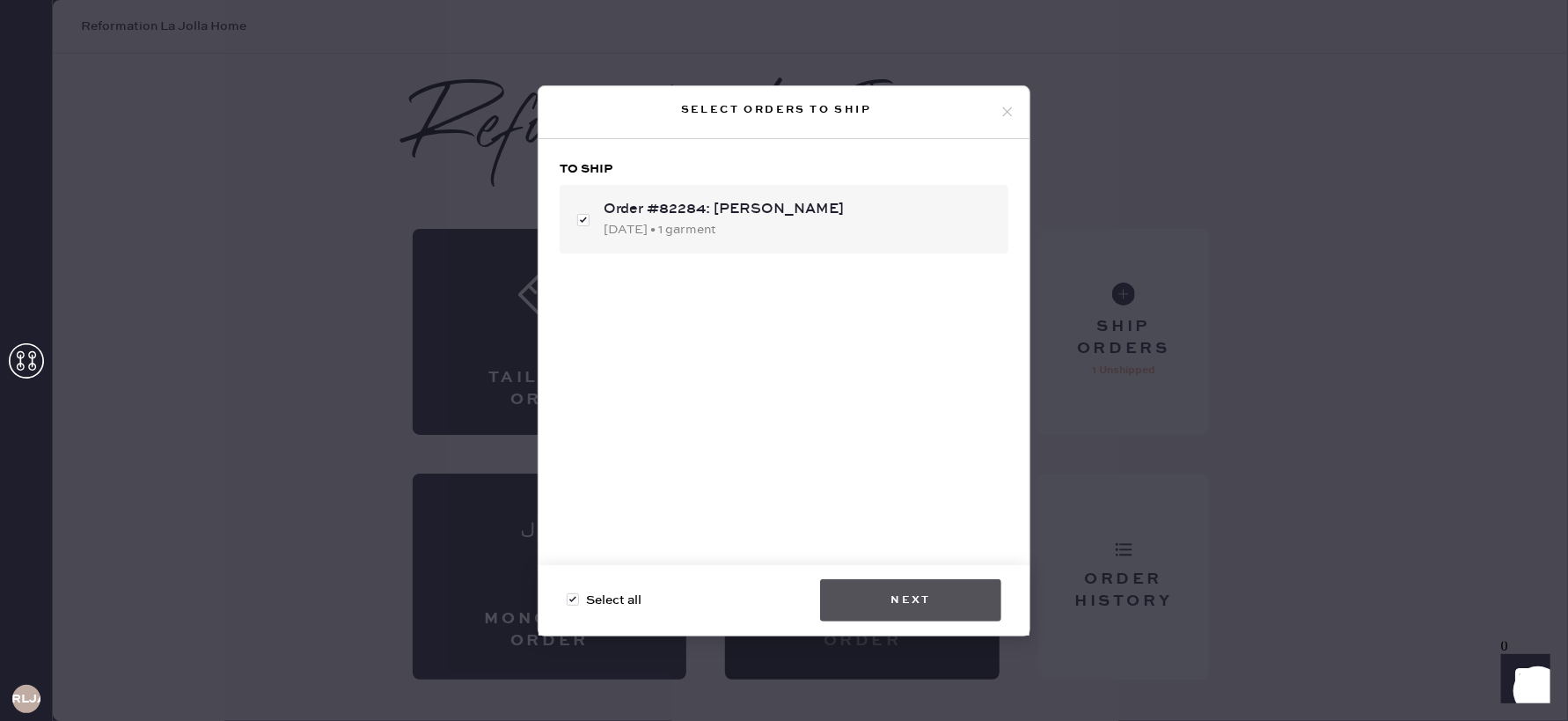
click at [901, 605] on button "Next" at bounding box center [911, 599] width 181 height 43
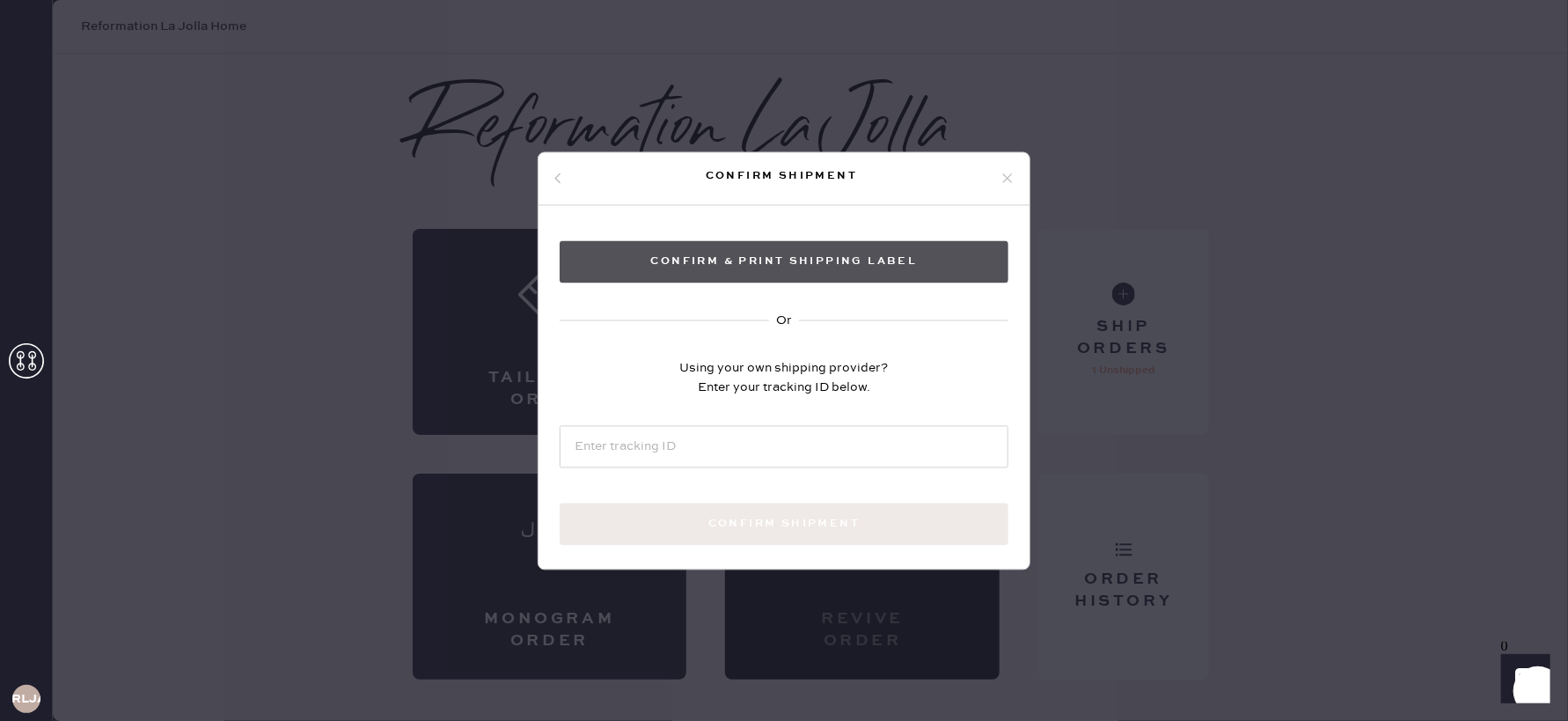
click at [726, 259] on button "Confirm & Print shipping label" at bounding box center [784, 261] width 449 height 43
